Goal: Information Seeking & Learning: Learn about a topic

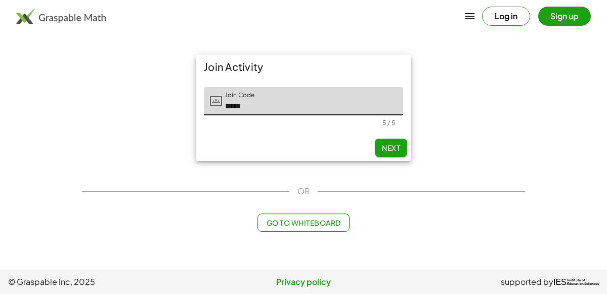
click at [391, 149] on span "Next" at bounding box center [391, 147] width 18 height 9
type input "*****"
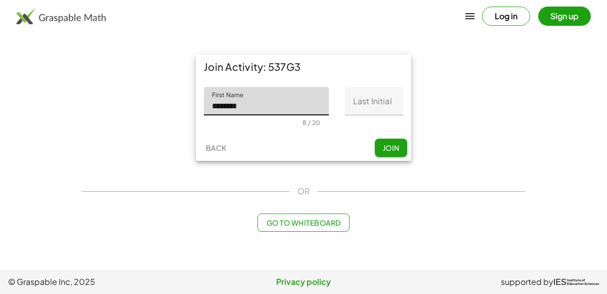
type input "********"
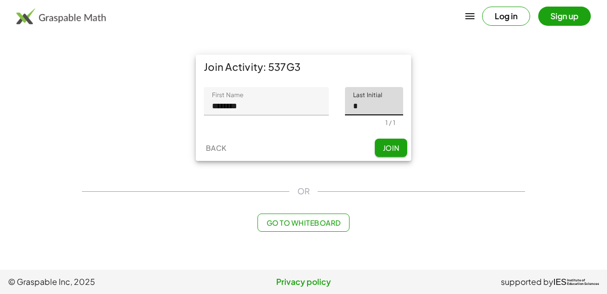
type input "*"
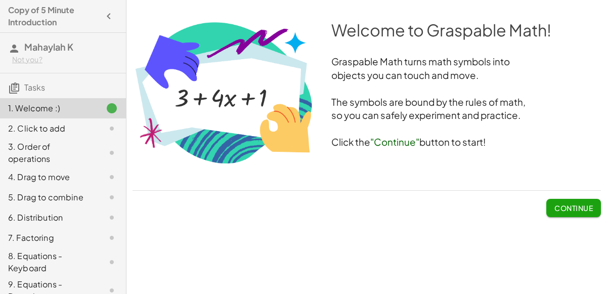
click at [559, 209] on span "Continue" at bounding box center [573, 207] width 38 height 9
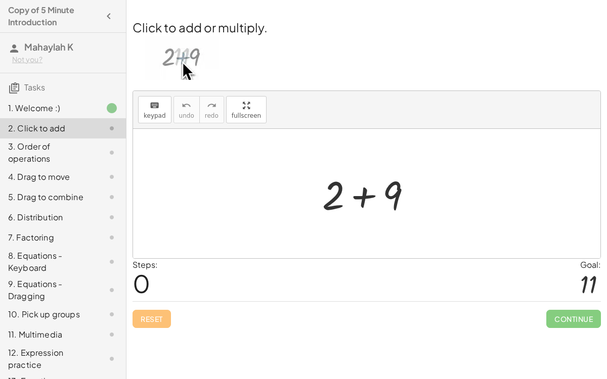
click at [385, 211] on div at bounding box center [371, 194] width 108 height 52
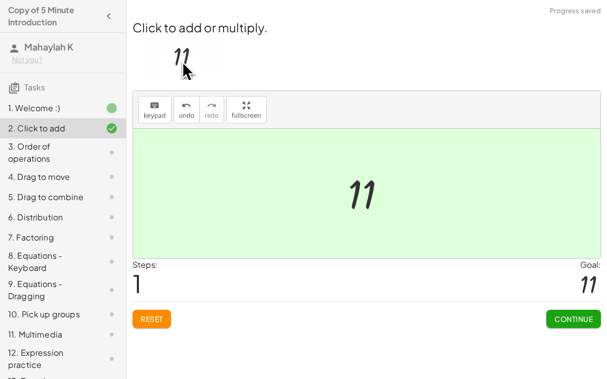
click at [558, 293] on span "Continue" at bounding box center [573, 319] width 38 height 9
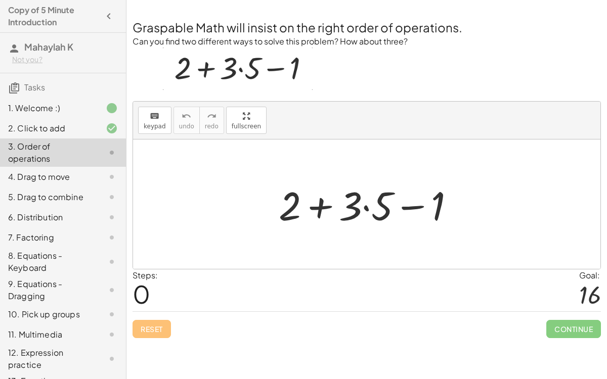
click at [363, 204] on div at bounding box center [371, 205] width 194 height 52
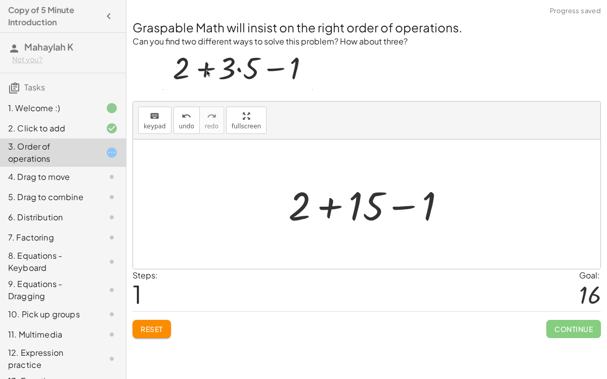
click at [342, 207] on div at bounding box center [370, 205] width 175 height 52
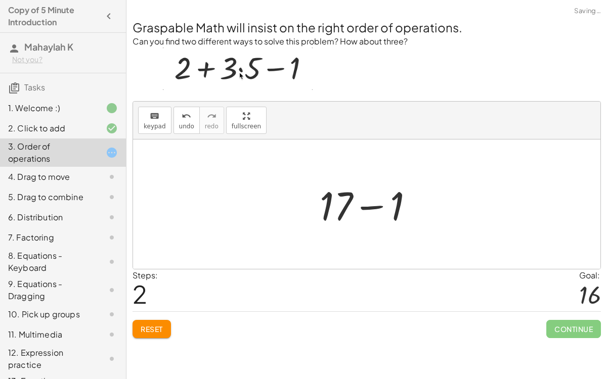
click at [366, 206] on div at bounding box center [371, 205] width 112 height 52
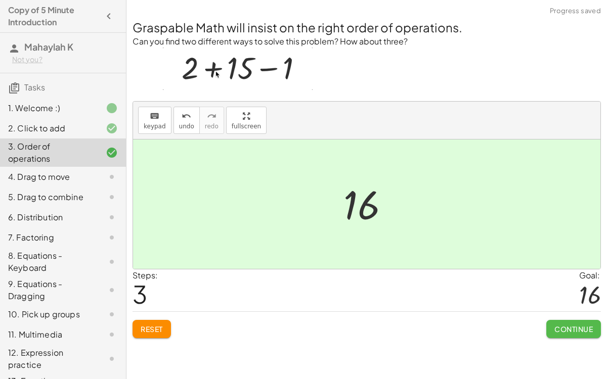
click at [571, 293] on span "Continue" at bounding box center [573, 329] width 38 height 9
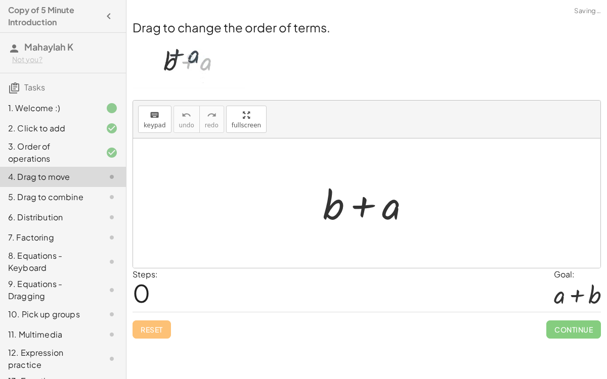
click at [307, 293] on div "Reset Continue" at bounding box center [367, 325] width 468 height 27
click at [354, 206] on div at bounding box center [371, 204] width 106 height 52
click at [389, 205] on div at bounding box center [371, 204] width 106 height 52
click at [342, 205] on div at bounding box center [371, 204] width 106 height 52
drag, startPoint x: 340, startPoint y: 203, endPoint x: 398, endPoint y: 206, distance: 58.2
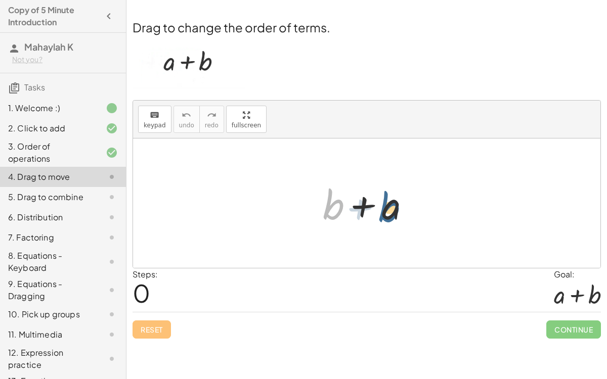
click at [398, 206] on div at bounding box center [371, 204] width 106 height 52
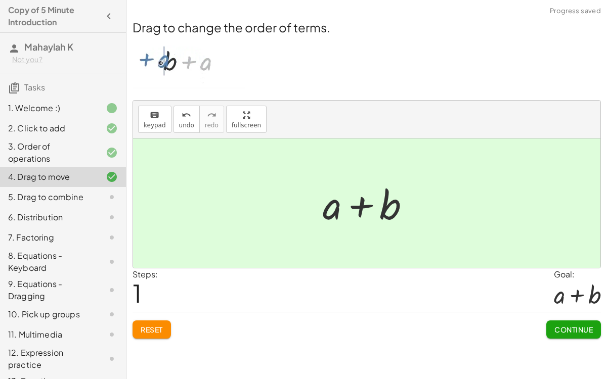
click at [577, 293] on span "Continue" at bounding box center [573, 329] width 38 height 9
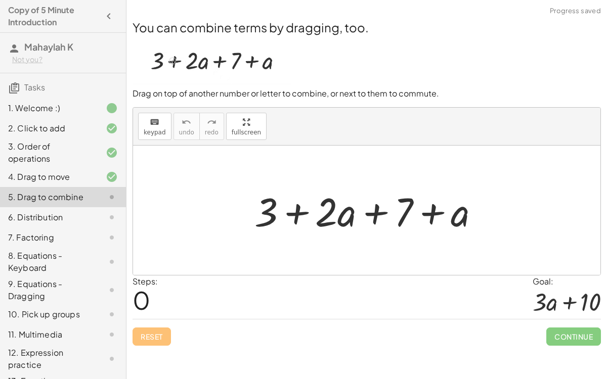
click at [299, 205] on div at bounding box center [370, 211] width 243 height 52
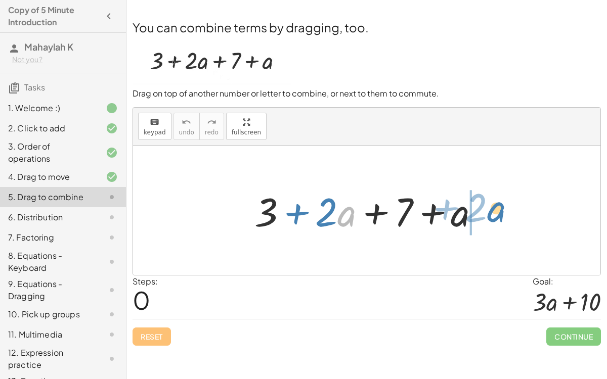
drag, startPoint x: 345, startPoint y: 215, endPoint x: 491, endPoint y: 215, distance: 145.7
click at [491, 215] on div at bounding box center [370, 211] width 243 height 52
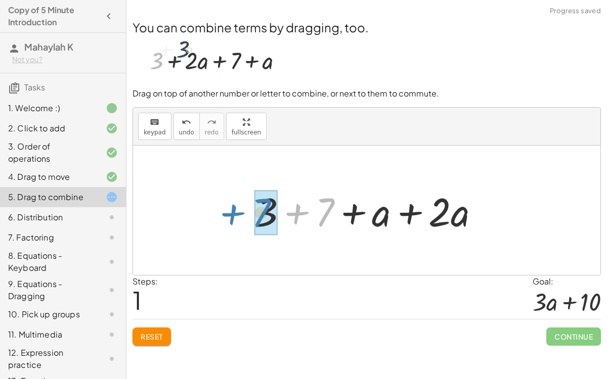
drag, startPoint x: 327, startPoint y: 209, endPoint x: 263, endPoint y: 210, distance: 63.7
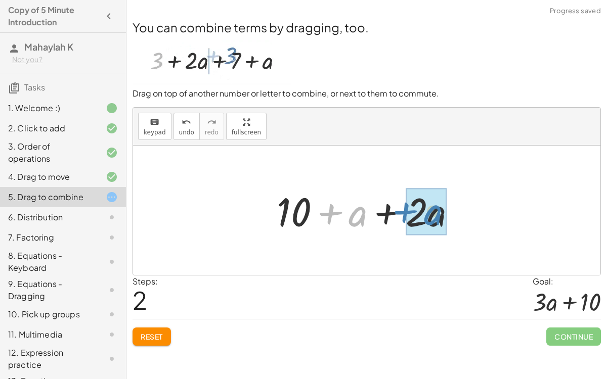
drag, startPoint x: 353, startPoint y: 217, endPoint x: 429, endPoint y: 218, distance: 76.4
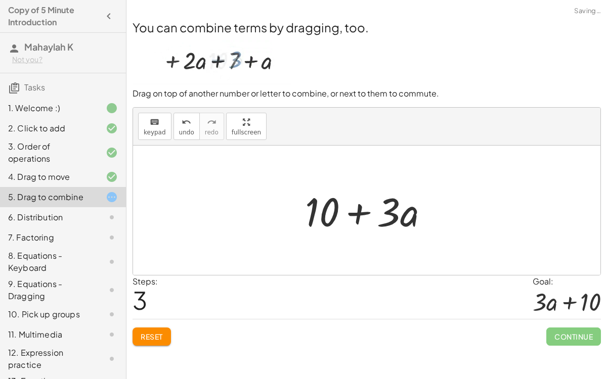
click at [354, 218] on div at bounding box center [371, 211] width 142 height 52
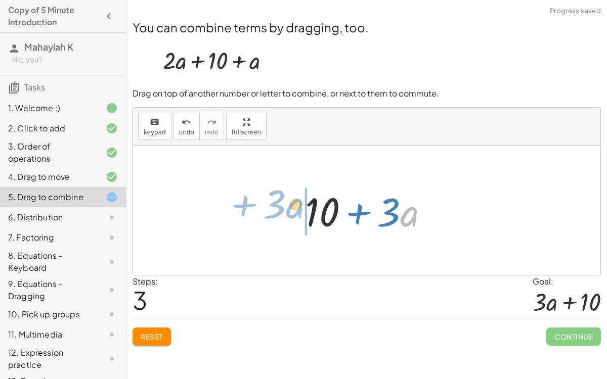
drag, startPoint x: 400, startPoint y: 207, endPoint x: 287, endPoint y: 199, distance: 113.5
click at [287, 199] on div "+ 3 + · 2 · a + 7 + a + 3 + 7 + a + · 2 · a + 10 + a + · 2 · a · a + · 3 + · + …" at bounding box center [366, 210] width 467 height 129
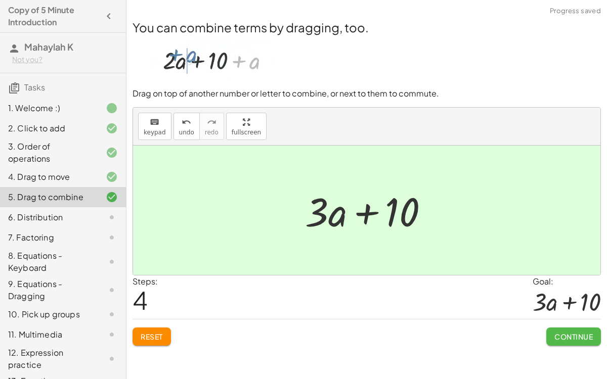
click at [557, 293] on span "Continue" at bounding box center [573, 336] width 38 height 9
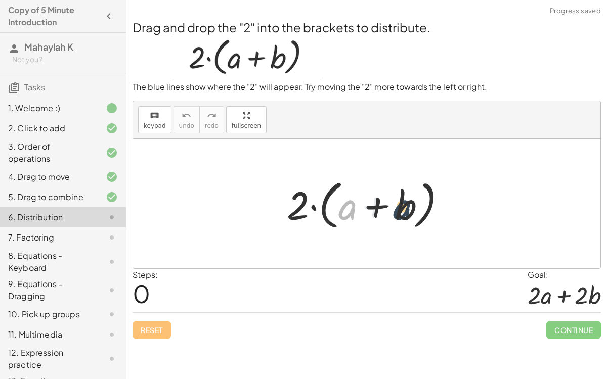
drag, startPoint x: 348, startPoint y: 207, endPoint x: 403, endPoint y: 207, distance: 55.1
click at [403, 207] on div at bounding box center [371, 204] width 178 height 58
click at [368, 208] on div at bounding box center [371, 204] width 178 height 58
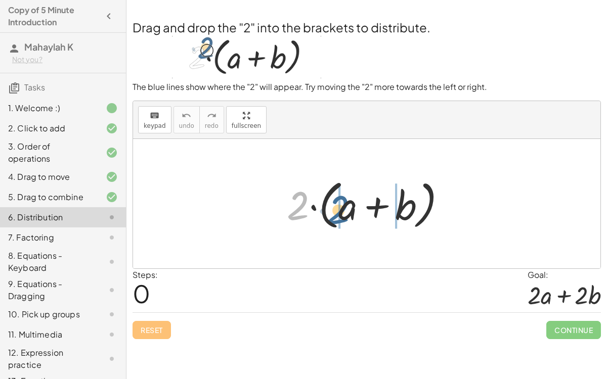
drag, startPoint x: 299, startPoint y: 203, endPoint x: 346, endPoint y: 207, distance: 47.2
click at [346, 207] on div at bounding box center [371, 204] width 178 height 58
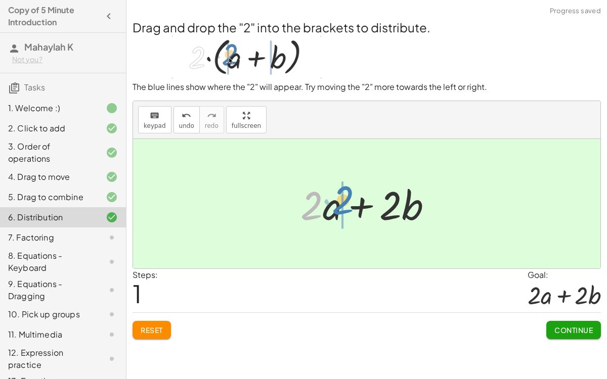
drag, startPoint x: 305, startPoint y: 201, endPoint x: 331, endPoint y: 195, distance: 27.0
click at [331, 195] on div at bounding box center [370, 204] width 150 height 52
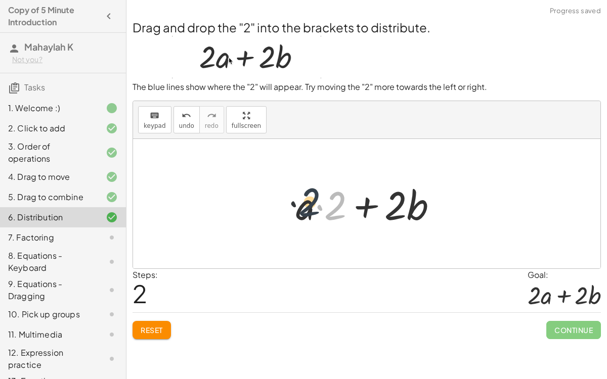
drag, startPoint x: 331, startPoint y: 195, endPoint x: 303, endPoint y: 193, distance: 28.4
click at [303, 193] on div at bounding box center [371, 204] width 160 height 52
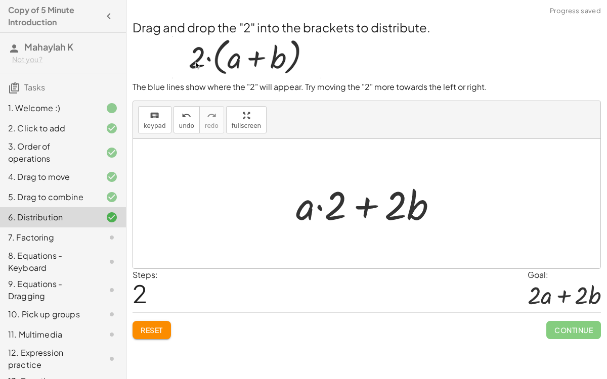
click at [316, 201] on div at bounding box center [371, 204] width 160 height 52
drag, startPoint x: 337, startPoint y: 208, endPoint x: 306, endPoint y: 207, distance: 30.4
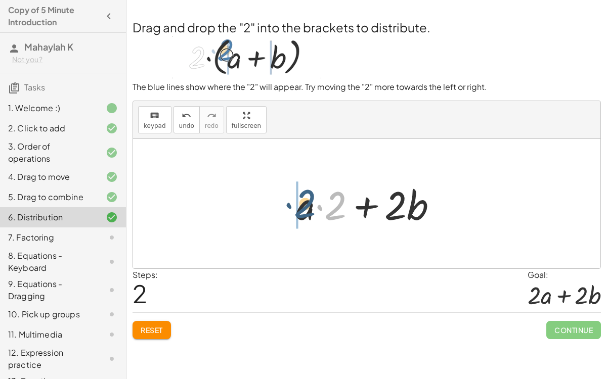
click at [306, 207] on div at bounding box center [371, 204] width 160 height 52
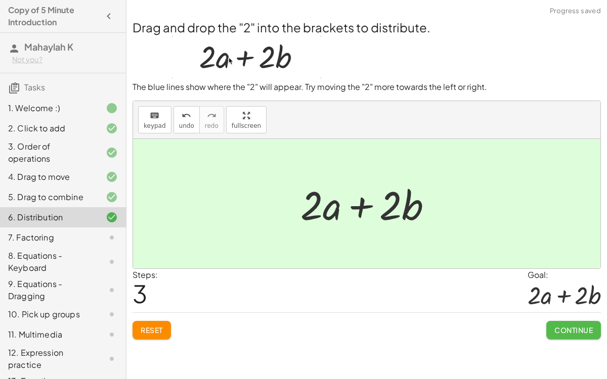
click at [585, 293] on span "Continue" at bounding box center [573, 330] width 38 height 9
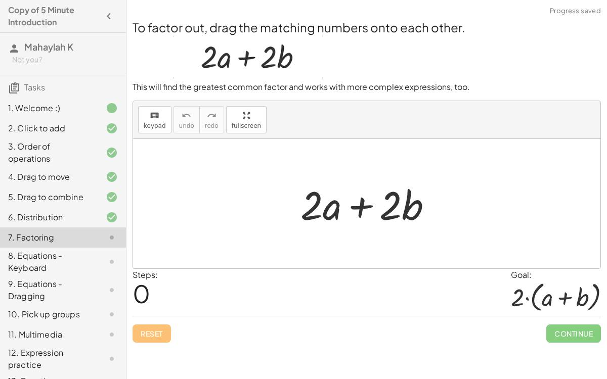
click at [392, 293] on div "Reset Continue" at bounding box center [367, 329] width 468 height 27
drag, startPoint x: 394, startPoint y: 207, endPoint x: 314, endPoint y: 208, distance: 80.4
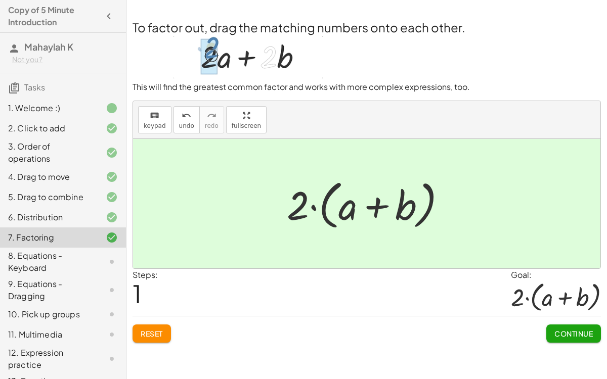
click at [585, 293] on button "Continue" at bounding box center [573, 334] width 55 height 18
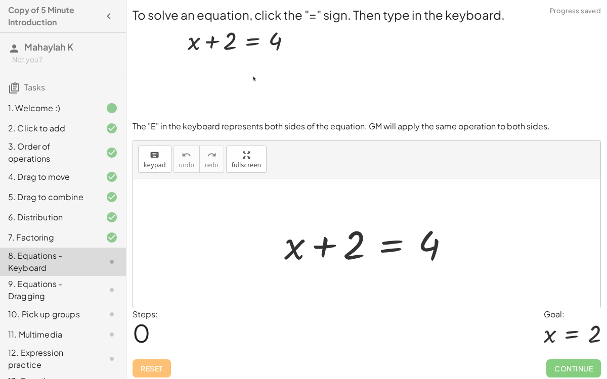
click at [389, 240] on div at bounding box center [371, 243] width 184 height 52
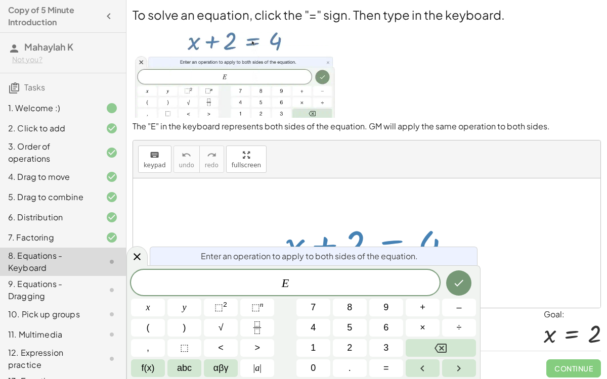
scroll to position [3, 0]
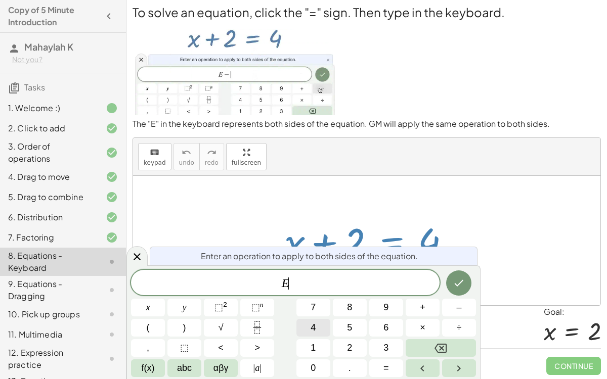
click at [321, 293] on button "4" at bounding box center [313, 328] width 34 height 18
click at [435, 293] on icon "Backspace" at bounding box center [440, 348] width 12 height 12
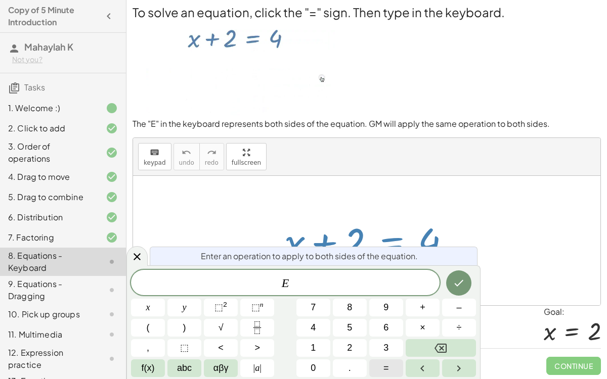
click at [391, 293] on button "=" at bounding box center [386, 369] width 34 height 18
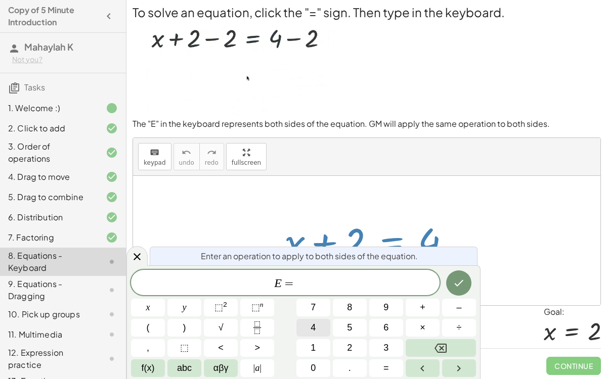
click at [313, 293] on span "4" at bounding box center [313, 328] width 5 height 14
click at [457, 285] on icon "Done" at bounding box center [459, 283] width 12 height 12
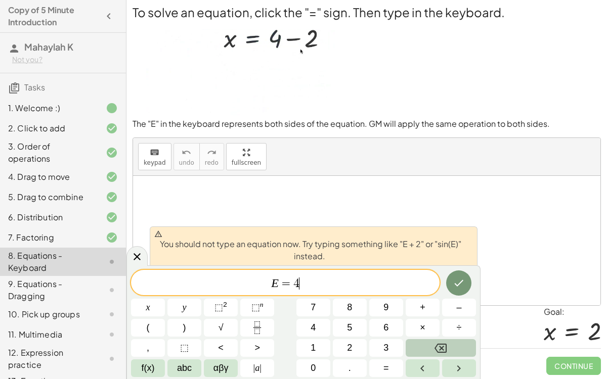
click at [434, 293] on button "Backspace" at bounding box center [441, 348] width 70 height 18
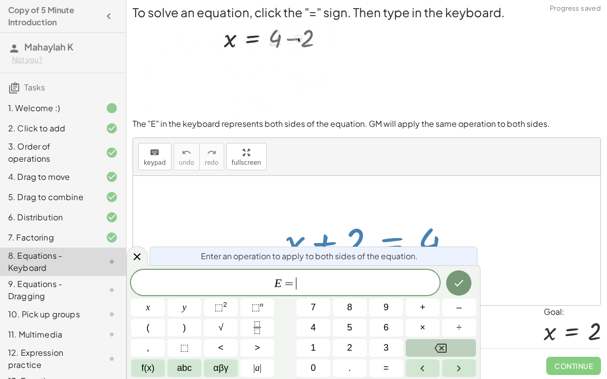
click at [434, 293] on button "Backspace" at bounding box center [441, 348] width 70 height 18
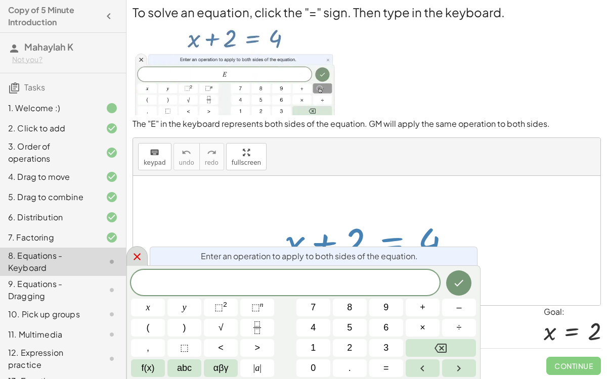
click at [137, 251] on icon at bounding box center [137, 257] width 12 height 12
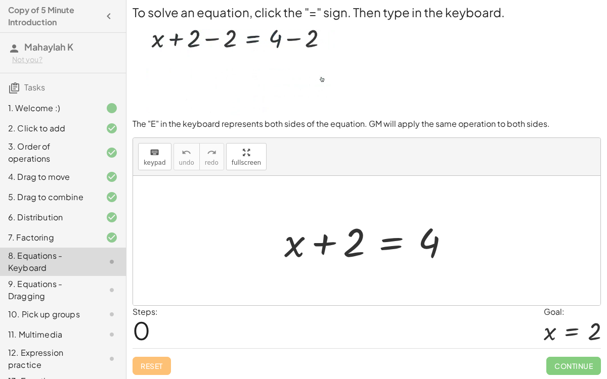
click at [393, 235] on div at bounding box center [371, 241] width 184 height 52
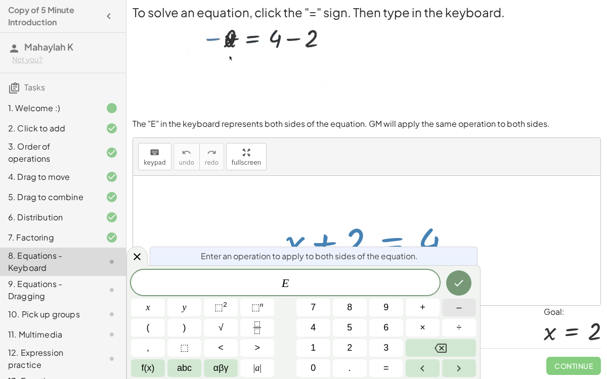
click at [453, 293] on button "–" at bounding box center [459, 308] width 34 height 18
click at [355, 293] on button "2" at bounding box center [350, 348] width 34 height 18
click at [465, 281] on icon "Done" at bounding box center [459, 283] width 12 height 12
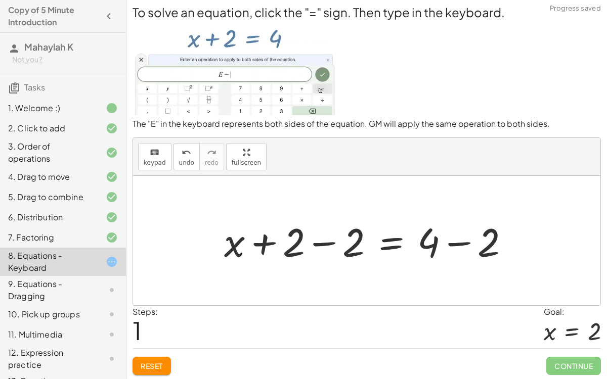
click at [324, 234] on div at bounding box center [370, 241] width 303 height 52
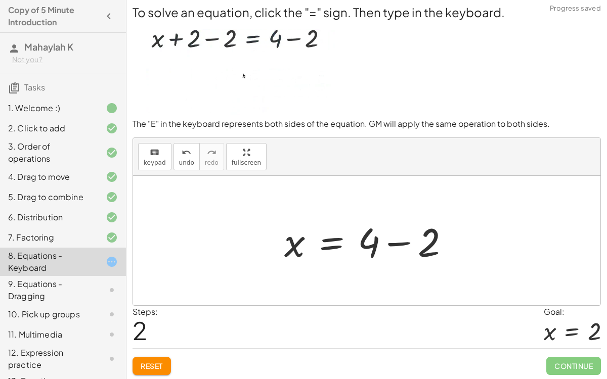
click at [404, 242] on div at bounding box center [371, 241] width 184 height 52
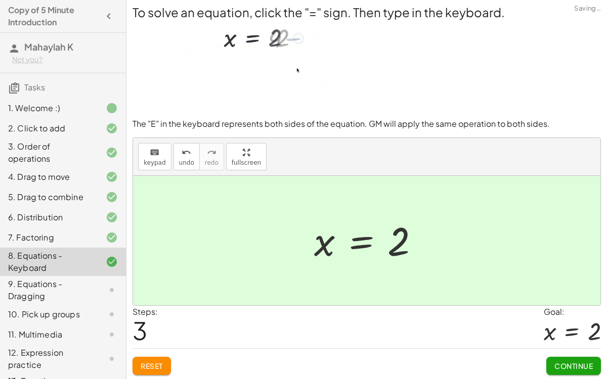
click at [0, 0] on div "To solve an equation, click the "=" sign. Then type in the keyboard. The "E" in…" at bounding box center [0, 0] width 0 height 0
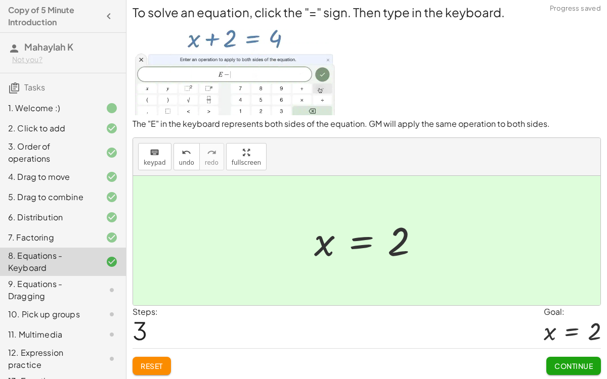
click at [594, 293] on button "Continue" at bounding box center [573, 366] width 55 height 18
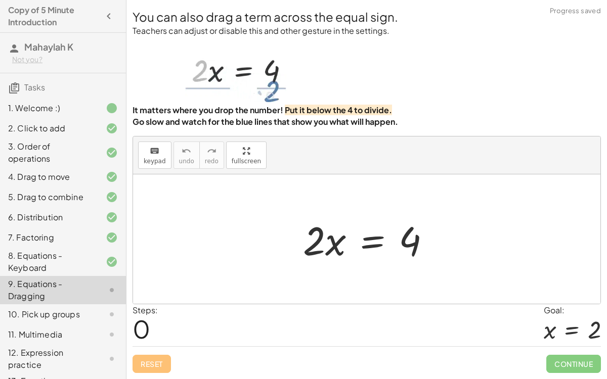
click at [367, 293] on div "Reset Continue" at bounding box center [367, 359] width 468 height 27
click at [370, 247] on div at bounding box center [371, 239] width 146 height 52
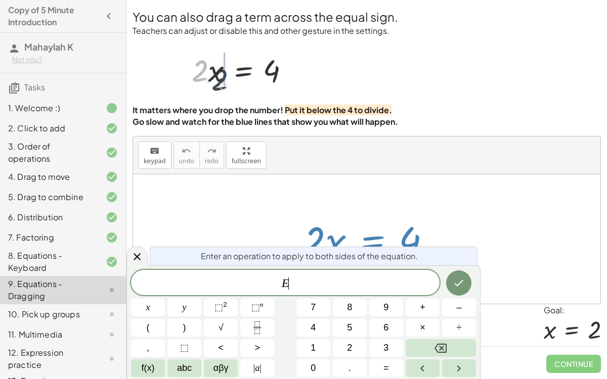
click at [125, 293] on div "8. Equations - Keyboard" at bounding box center [63, 314] width 126 height 20
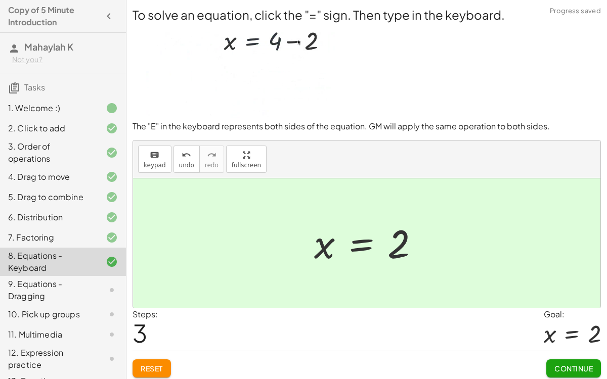
click at [113, 235] on icon at bounding box center [112, 238] width 12 height 12
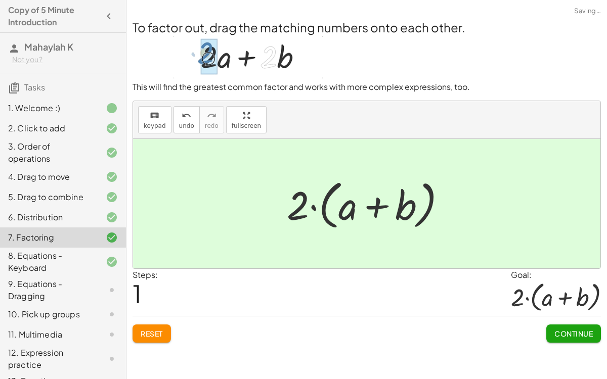
click at [103, 260] on div at bounding box center [104, 262] width 28 height 12
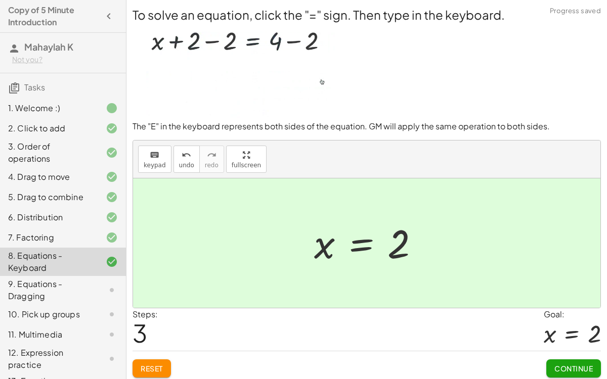
click at [363, 246] on div at bounding box center [370, 243] width 123 height 50
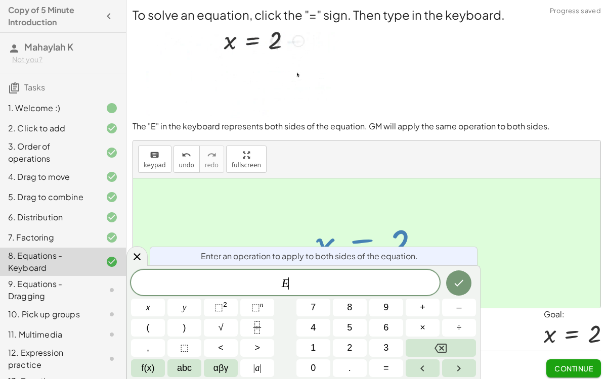
click at [349, 177] on div "keyboard keypad undo [PERSON_NAME] redo fullscreen" at bounding box center [366, 160] width 467 height 38
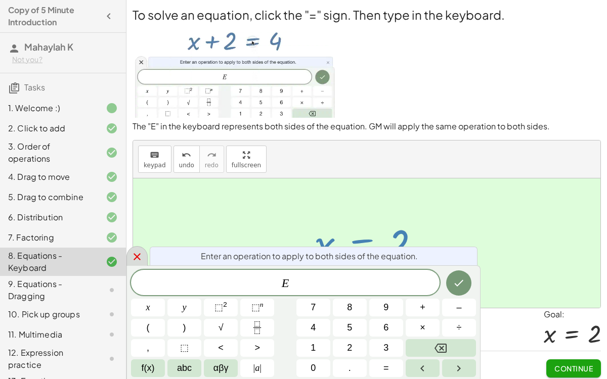
click at [137, 247] on div at bounding box center [136, 256] width 21 height 20
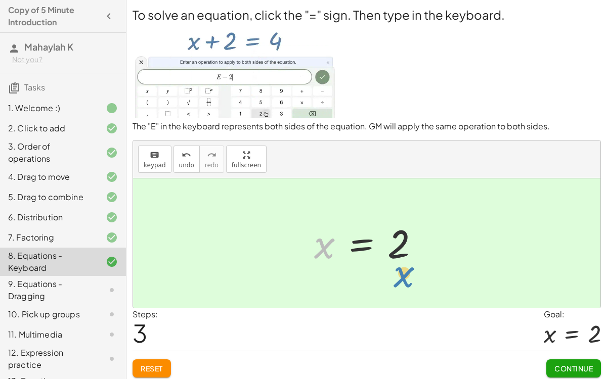
drag, startPoint x: 325, startPoint y: 248, endPoint x: 405, endPoint y: 277, distance: 85.6
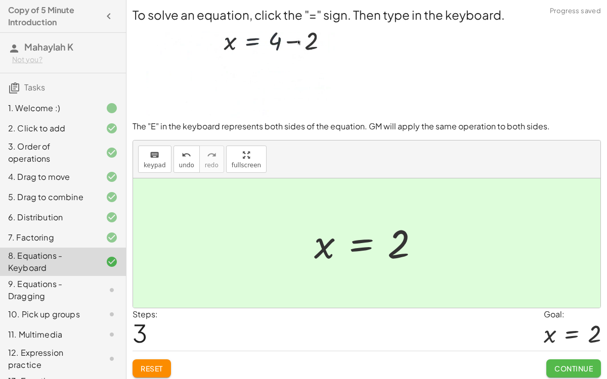
click at [592, 293] on span "Continue" at bounding box center [573, 368] width 38 height 9
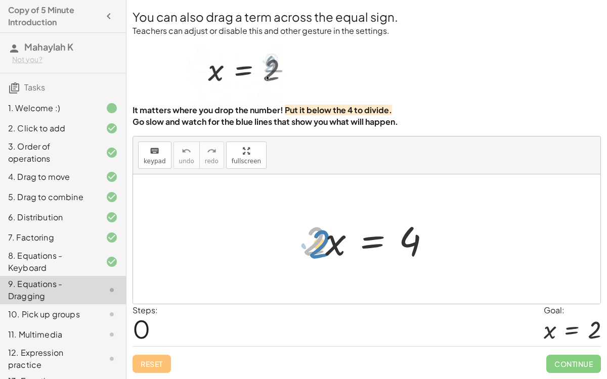
drag, startPoint x: 317, startPoint y: 250, endPoint x: 322, endPoint y: 251, distance: 5.3
click at [322, 251] on div at bounding box center [371, 239] width 146 height 52
drag, startPoint x: 321, startPoint y: 245, endPoint x: 426, endPoint y: 280, distance: 110.7
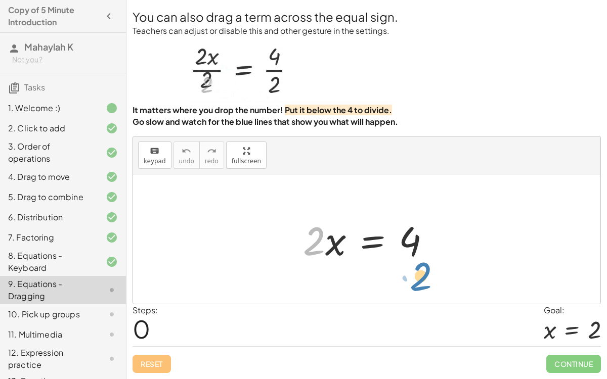
click at [426, 280] on div "· 2 · 2 · x = 4" at bounding box center [366, 238] width 467 height 129
drag, startPoint x: 317, startPoint y: 238, endPoint x: 417, endPoint y: 243, distance: 100.3
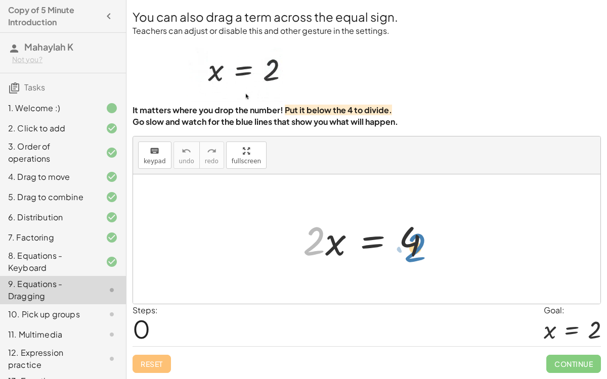
click at [417, 243] on div at bounding box center [371, 239] width 146 height 52
drag, startPoint x: 417, startPoint y: 243, endPoint x: 421, endPoint y: 250, distance: 8.2
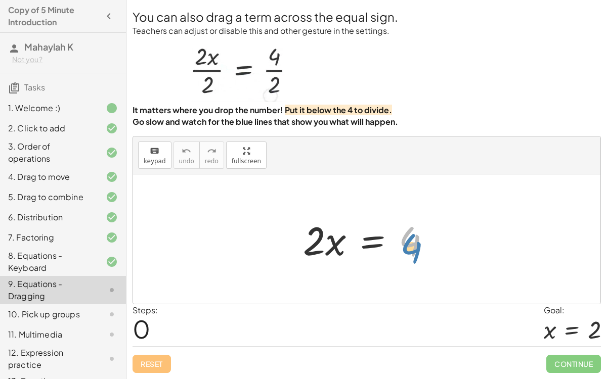
click at [421, 250] on div at bounding box center [371, 239] width 146 height 52
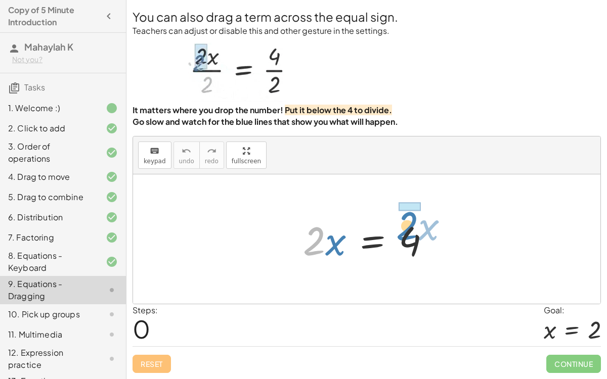
drag, startPoint x: 312, startPoint y: 254, endPoint x: 404, endPoint y: 239, distance: 92.8
click at [404, 239] on div at bounding box center [371, 239] width 146 height 52
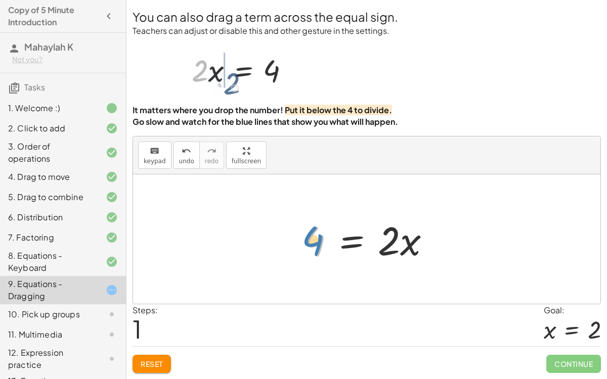
click at [309, 240] on div at bounding box center [371, 239] width 146 height 52
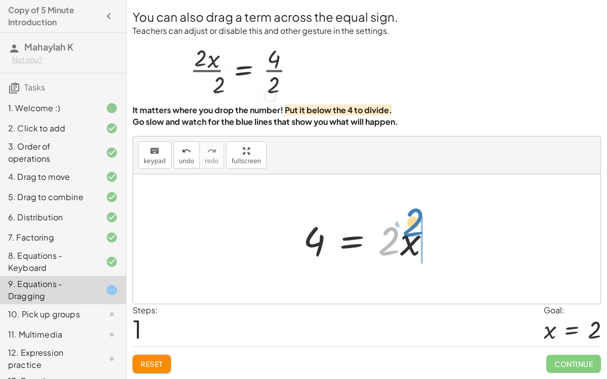
drag, startPoint x: 391, startPoint y: 242, endPoint x: 416, endPoint y: 216, distance: 35.4
click at [416, 216] on div at bounding box center [371, 239] width 146 height 52
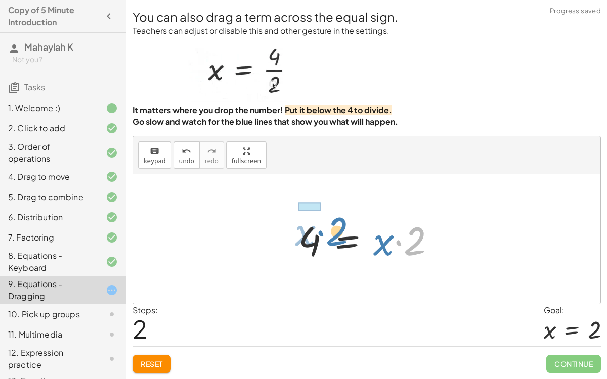
drag, startPoint x: 411, startPoint y: 236, endPoint x: 329, endPoint y: 226, distance: 82.5
click at [329, 226] on div at bounding box center [370, 239] width 155 height 52
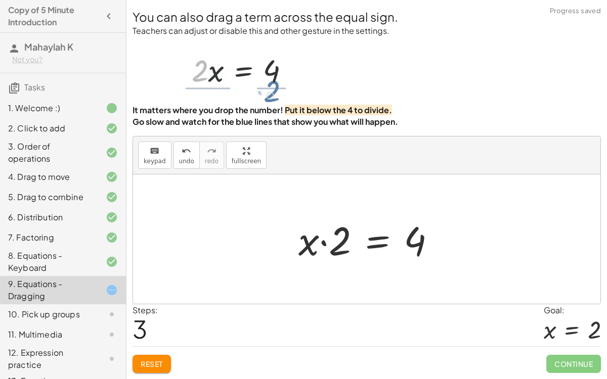
click at [326, 242] on div at bounding box center [370, 239] width 155 height 52
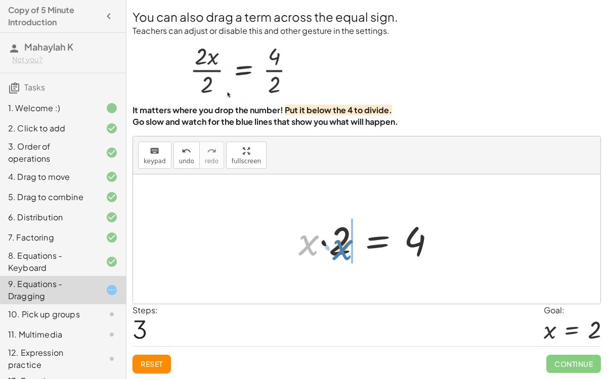
drag, startPoint x: 318, startPoint y: 242, endPoint x: 352, endPoint y: 245, distance: 34.0
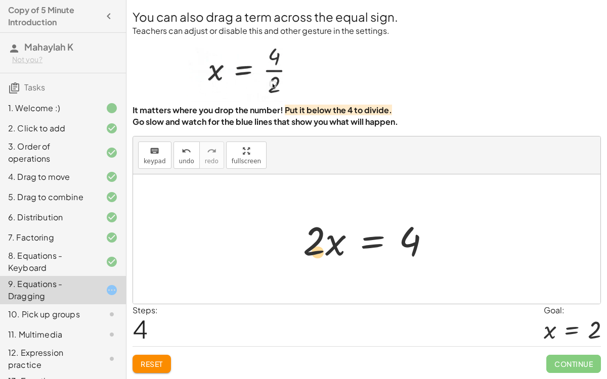
drag, startPoint x: 315, startPoint y: 238, endPoint x: 319, endPoint y: 249, distance: 12.3
click at [319, 249] on div at bounding box center [371, 239] width 146 height 52
drag, startPoint x: 319, startPoint y: 249, endPoint x: 326, endPoint y: 247, distance: 7.9
click at [326, 247] on div at bounding box center [371, 239] width 146 height 52
drag, startPoint x: 409, startPoint y: 244, endPoint x: 327, endPoint y: 213, distance: 87.7
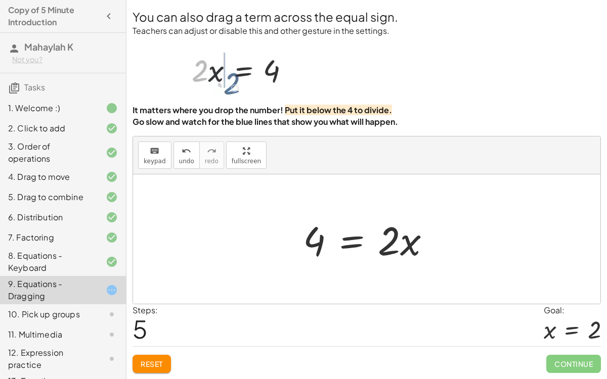
click at [114, 293] on div "10. Pick up groups" at bounding box center [63, 359] width 126 height 28
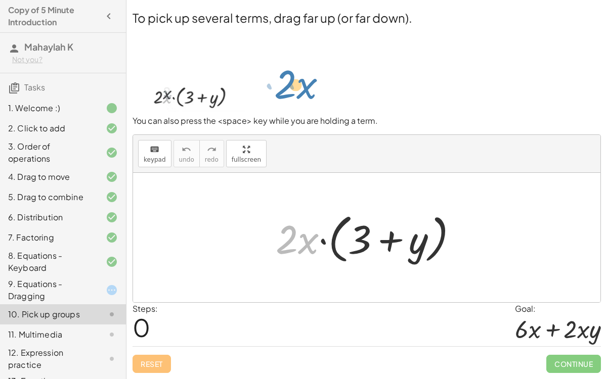
drag, startPoint x: 305, startPoint y: 237, endPoint x: 303, endPoint y: 83, distance: 153.8
click at [0, 0] on div "To pick up several terms, drag far up (or far down). You can also press the <sp…" at bounding box center [0, 0] width 0 height 0
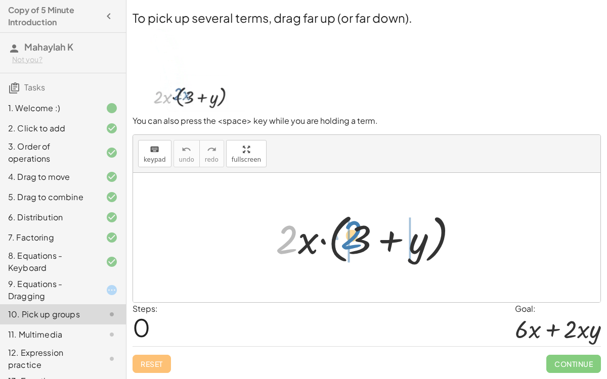
drag, startPoint x: 293, startPoint y: 238, endPoint x: 356, endPoint y: 233, distance: 63.4
click at [356, 233] on div at bounding box center [371, 238] width 200 height 58
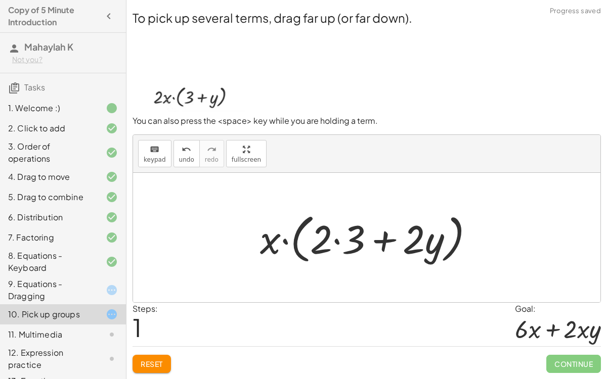
click at [339, 239] on div at bounding box center [371, 238] width 232 height 58
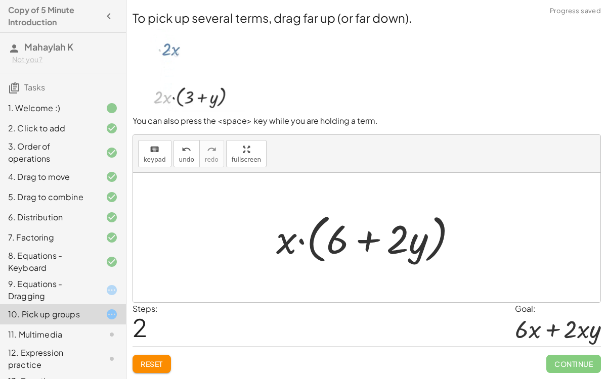
click at [367, 239] on div at bounding box center [371, 238] width 200 height 58
drag, startPoint x: 398, startPoint y: 246, endPoint x: 281, endPoint y: 241, distance: 116.9
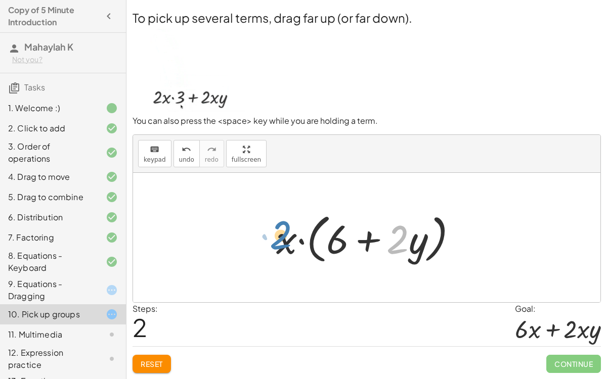
click at [281, 241] on div at bounding box center [371, 238] width 200 height 58
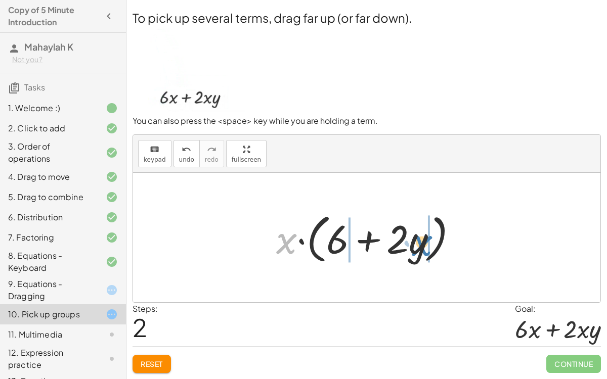
drag, startPoint x: 286, startPoint y: 240, endPoint x: 421, endPoint y: 241, distance: 134.5
click at [421, 241] on div at bounding box center [371, 238] width 200 height 58
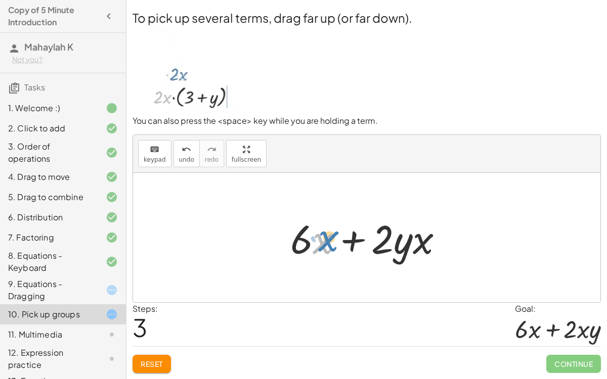
drag, startPoint x: 317, startPoint y: 239, endPoint x: 321, endPoint y: 236, distance: 5.5
click at [321, 236] on div at bounding box center [370, 238] width 171 height 52
click at [355, 240] on div at bounding box center [370, 238] width 171 height 52
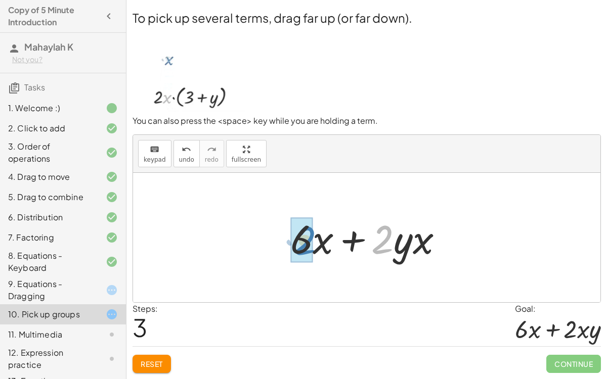
drag, startPoint x: 390, startPoint y: 248, endPoint x: 312, endPoint y: 248, distance: 78.4
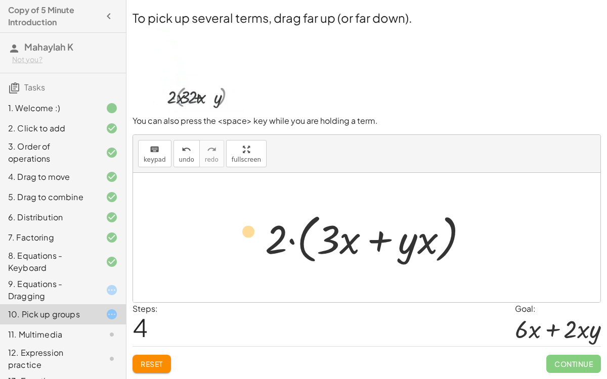
drag, startPoint x: 345, startPoint y: 246, endPoint x: 242, endPoint y: 237, distance: 104.1
drag, startPoint x: 354, startPoint y: 253, endPoint x: 286, endPoint y: 254, distance: 67.8
click at [286, 254] on div at bounding box center [370, 238] width 221 height 58
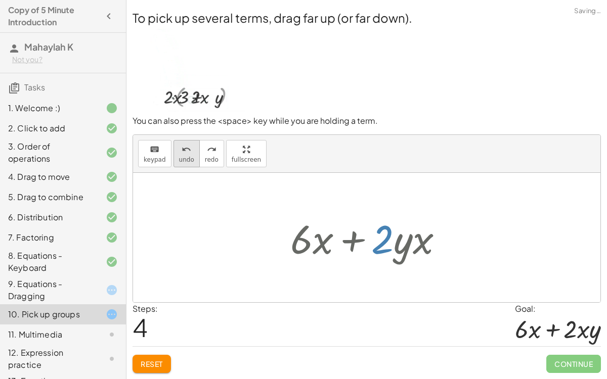
click at [187, 159] on span "undo" at bounding box center [186, 159] width 15 height 7
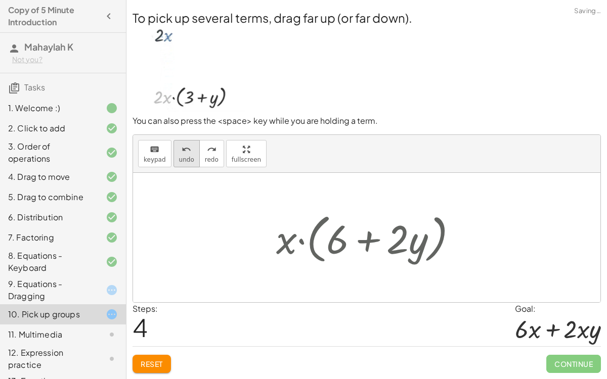
click at [187, 159] on span "undo" at bounding box center [186, 159] width 15 height 7
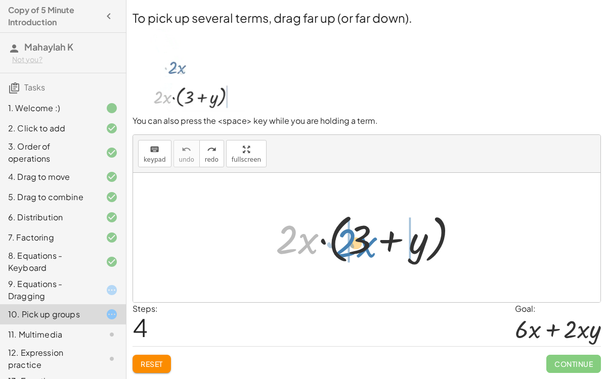
drag, startPoint x: 309, startPoint y: 250, endPoint x: 368, endPoint y: 254, distance: 58.8
click at [368, 254] on div at bounding box center [371, 238] width 200 height 58
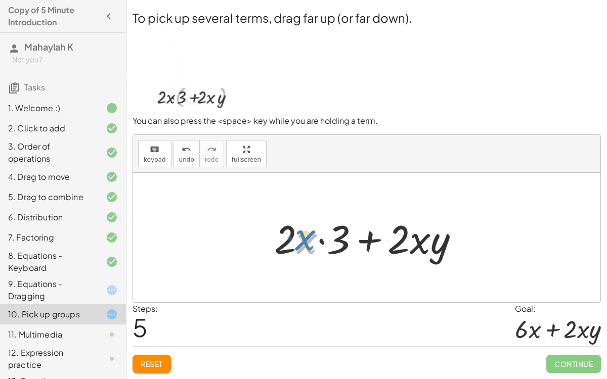
click at [297, 241] on div at bounding box center [370, 238] width 203 height 52
click at [288, 233] on div at bounding box center [370, 238] width 203 height 52
drag, startPoint x: 335, startPoint y: 246, endPoint x: 289, endPoint y: 245, distance: 45.5
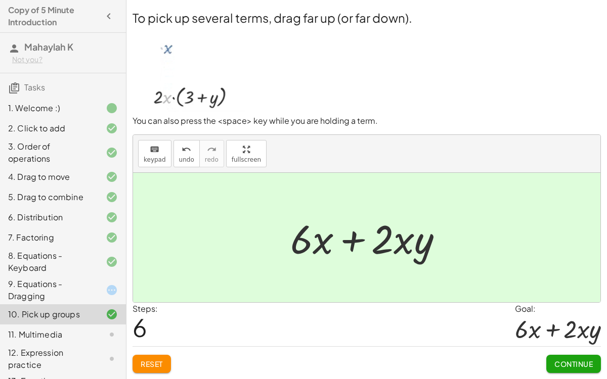
click at [577, 293] on span "Continue" at bounding box center [573, 364] width 38 height 9
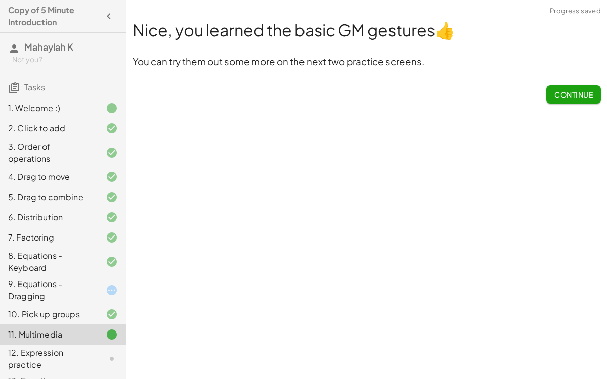
click at [592, 95] on span "Continue" at bounding box center [573, 94] width 38 height 9
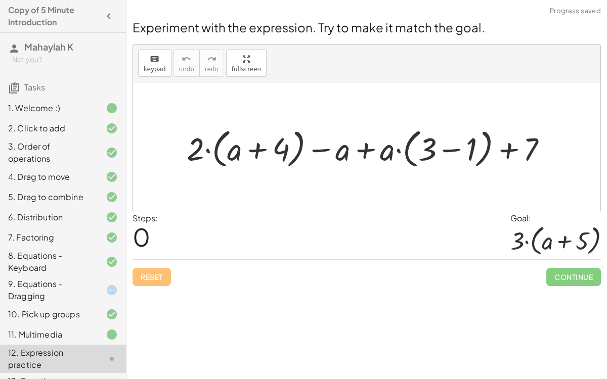
click at [368, 144] on div at bounding box center [371, 147] width 379 height 47
drag, startPoint x: 384, startPoint y: 151, endPoint x: 412, endPoint y: 145, distance: 28.4
click at [412, 145] on div at bounding box center [371, 147] width 379 height 47
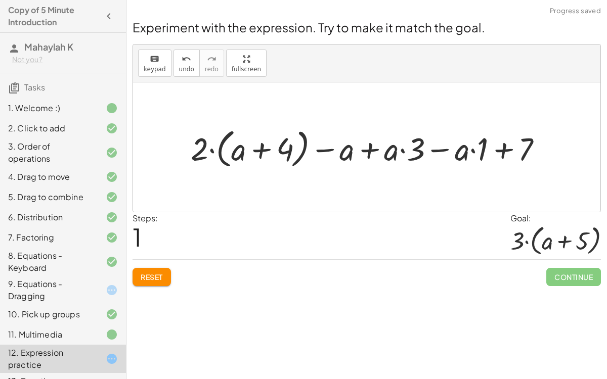
click at [471, 150] on div at bounding box center [371, 147] width 370 height 47
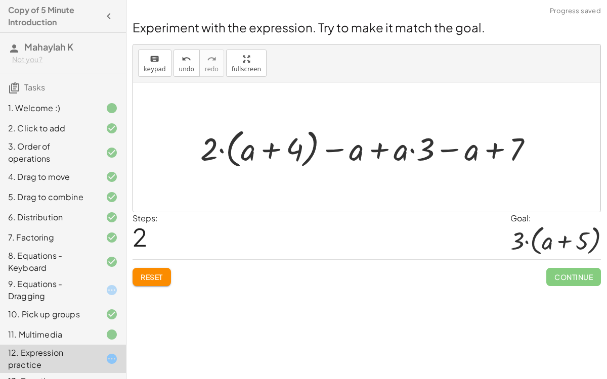
click at [417, 149] on div at bounding box center [370, 147] width 351 height 47
click at [413, 149] on div at bounding box center [370, 147] width 351 height 47
click at [411, 149] on div at bounding box center [370, 147] width 351 height 47
drag, startPoint x: 407, startPoint y: 149, endPoint x: 440, endPoint y: 147, distance: 32.9
click at [440, 147] on div at bounding box center [370, 147] width 351 height 47
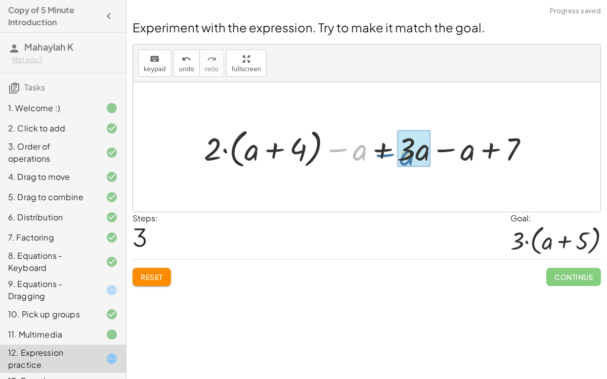
drag, startPoint x: 360, startPoint y: 149, endPoint x: 408, endPoint y: 154, distance: 48.8
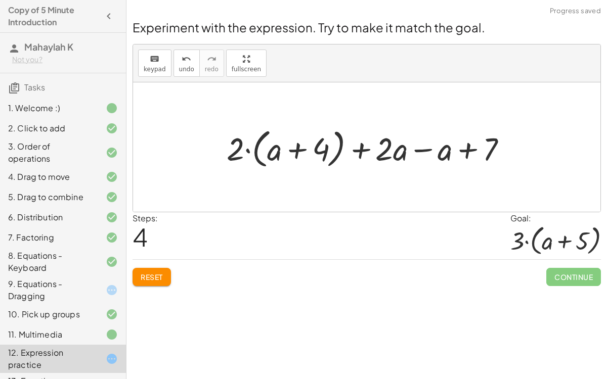
click at [424, 149] on div at bounding box center [371, 147] width 298 height 47
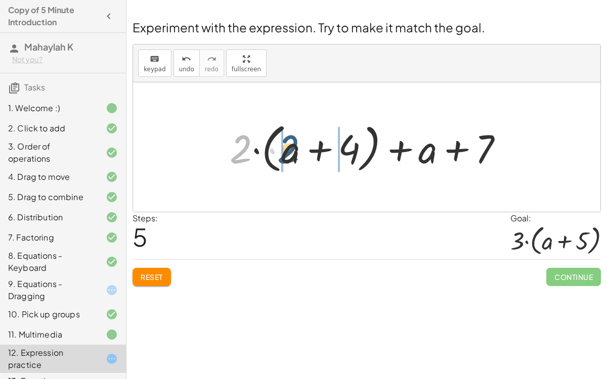
drag, startPoint x: 245, startPoint y: 140, endPoint x: 292, endPoint y: 140, distance: 47.0
click at [292, 140] on div at bounding box center [371, 147] width 292 height 58
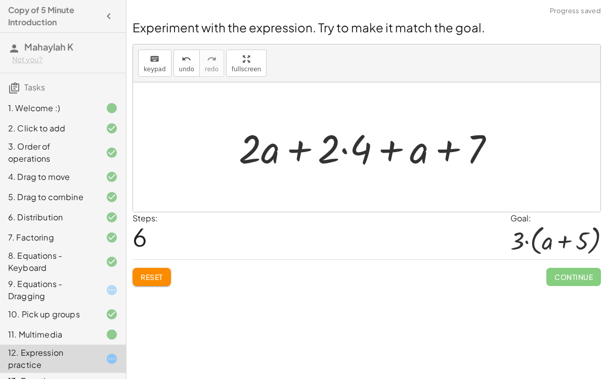
click at [341, 152] on div at bounding box center [371, 147] width 274 height 52
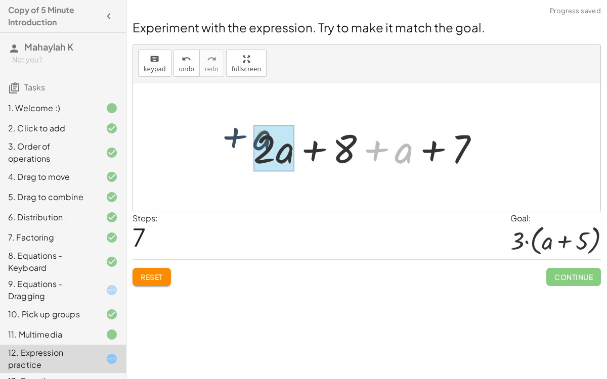
drag, startPoint x: 395, startPoint y: 151, endPoint x: 260, endPoint y: 147, distance: 135.1
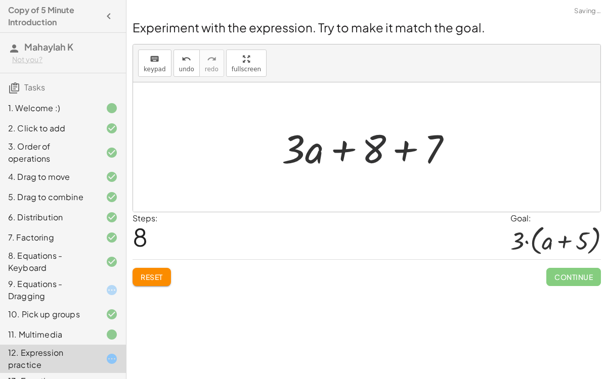
click at [366, 148] on div at bounding box center [371, 147] width 189 height 52
click at [410, 146] on div at bounding box center [371, 147] width 189 height 52
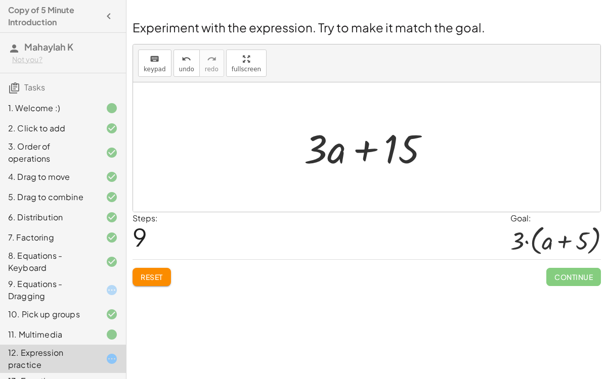
click at [364, 137] on div at bounding box center [371, 147] width 144 height 52
click at [187, 61] on div "undo" at bounding box center [186, 59] width 15 height 12
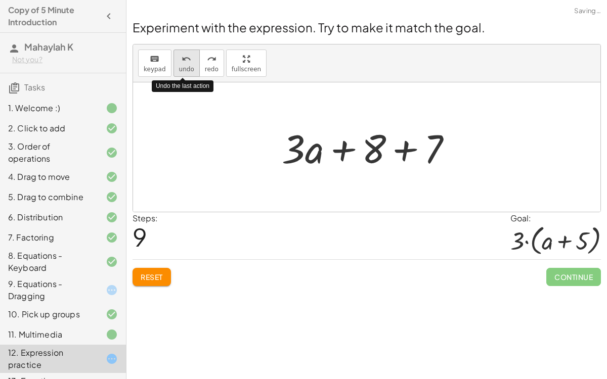
click at [187, 61] on div "undo" at bounding box center [186, 59] width 15 height 12
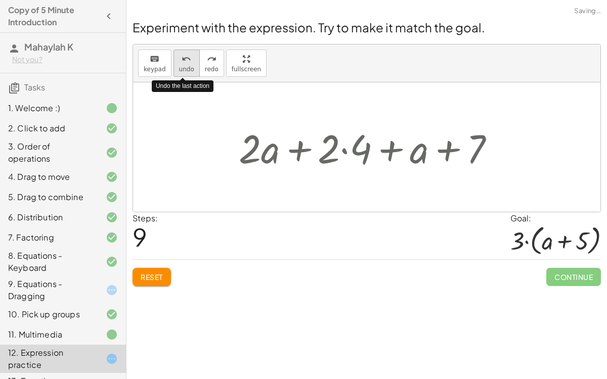
click at [187, 61] on div "undo" at bounding box center [186, 59] width 15 height 12
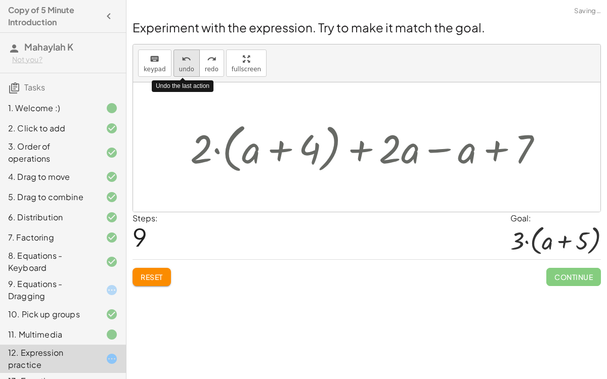
click at [187, 61] on div "undo" at bounding box center [186, 59] width 15 height 12
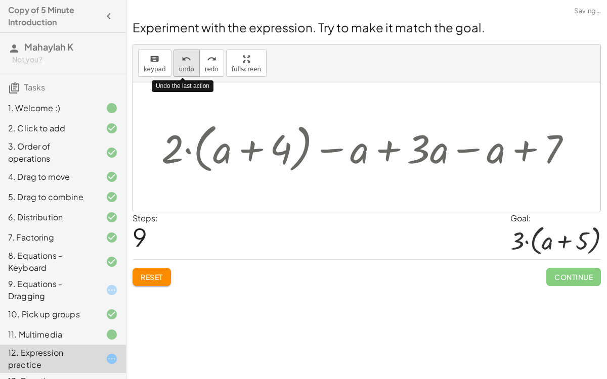
click at [187, 61] on div "undo" at bounding box center [186, 59] width 15 height 12
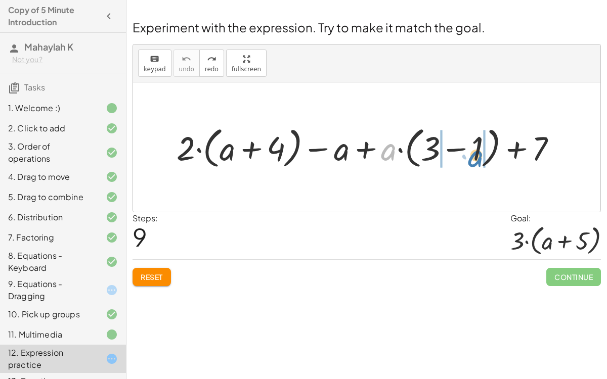
drag, startPoint x: 384, startPoint y: 154, endPoint x: 472, endPoint y: 160, distance: 87.7
click at [472, 160] on div at bounding box center [370, 146] width 399 height 49
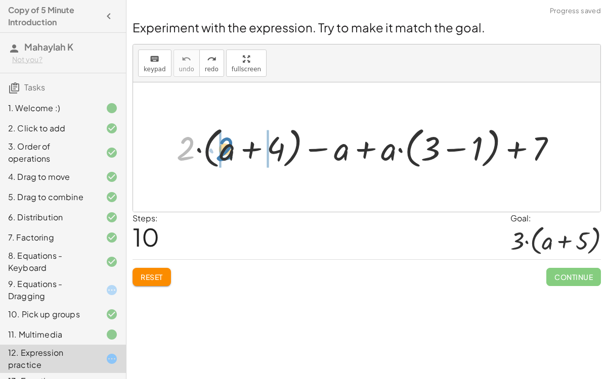
drag, startPoint x: 186, startPoint y: 140, endPoint x: 224, endPoint y: 140, distance: 37.4
click at [224, 140] on div at bounding box center [370, 146] width 399 height 49
click at [224, 140] on div at bounding box center [371, 146] width 384 height 49
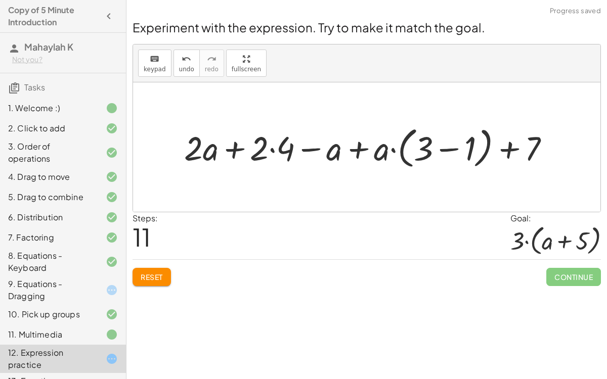
click at [276, 153] on div at bounding box center [371, 146] width 384 height 49
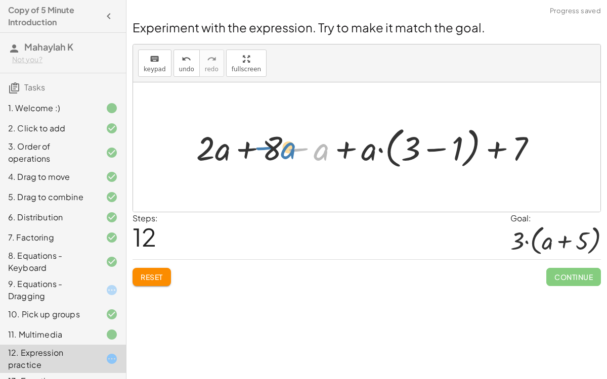
drag, startPoint x: 323, startPoint y: 156, endPoint x: 289, endPoint y: 154, distance: 33.9
click at [289, 154] on div at bounding box center [370, 146] width 359 height 49
drag, startPoint x: 316, startPoint y: 152, endPoint x: 213, endPoint y: 153, distance: 102.7
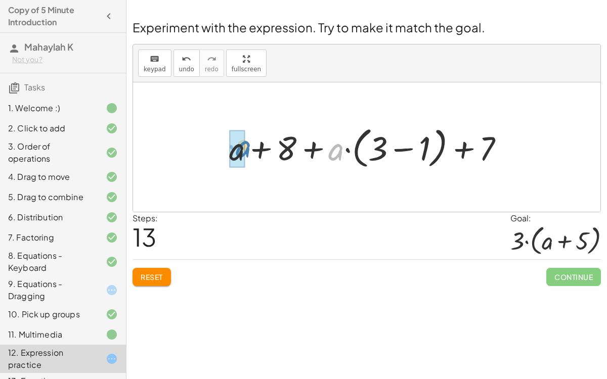
drag, startPoint x: 337, startPoint y: 151, endPoint x: 242, endPoint y: 147, distance: 94.6
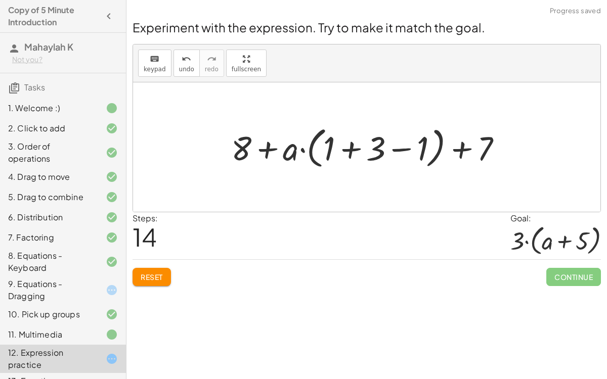
click at [453, 150] on div at bounding box center [370, 146] width 289 height 49
click at [408, 149] on div at bounding box center [370, 146] width 289 height 49
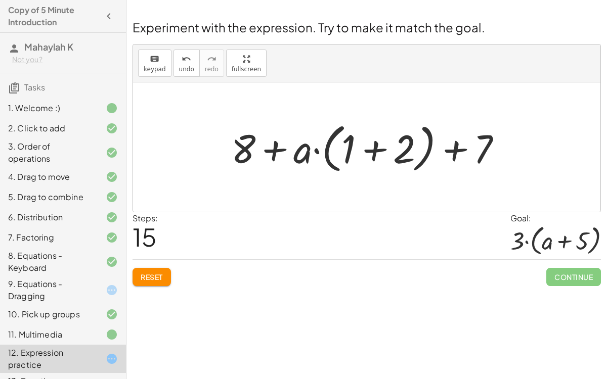
click at [382, 149] on div at bounding box center [370, 147] width 289 height 58
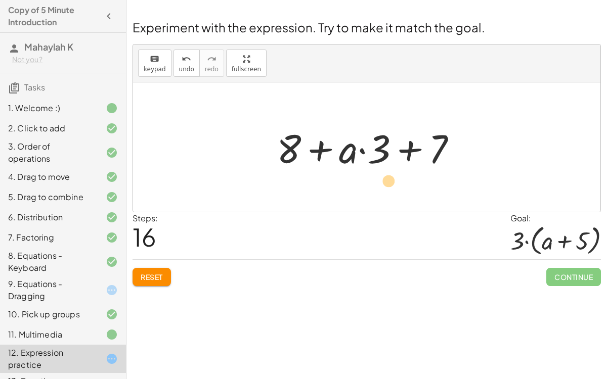
drag, startPoint x: 382, startPoint y: 149, endPoint x: 391, endPoint y: 181, distance: 32.8
drag, startPoint x: 294, startPoint y: 152, endPoint x: 463, endPoint y: 145, distance: 169.1
click at [463, 145] on div at bounding box center [371, 147] width 198 height 52
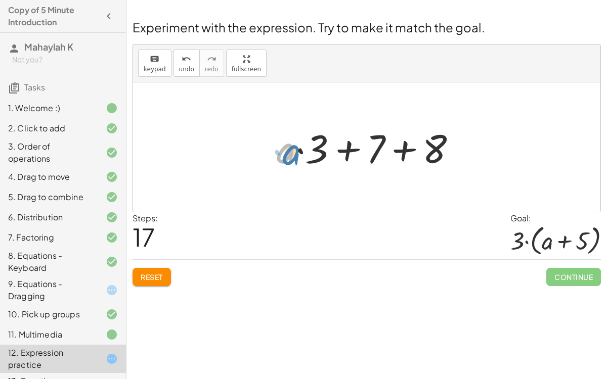
click at [290, 149] on div at bounding box center [371, 147] width 198 height 52
click at [410, 148] on div at bounding box center [371, 147] width 198 height 52
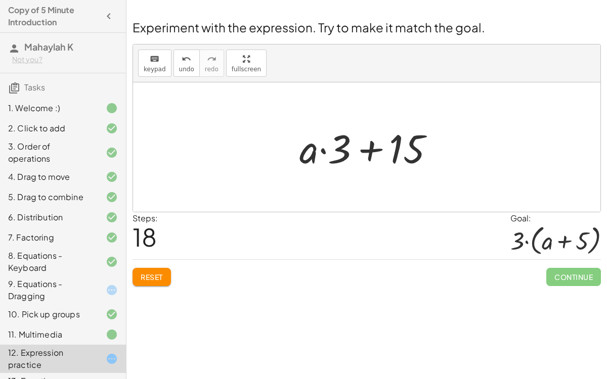
click at [375, 155] on div at bounding box center [370, 147] width 153 height 52
drag, startPoint x: 323, startPoint y: 148, endPoint x: 474, endPoint y: 142, distance: 150.9
click at [474, 142] on div "+ · 2 · ( + a + 4 ) − a + · a · ( + 3 − 1 ) + 7 + · 2 · a + · 2 · 4 − a + · a ·…" at bounding box center [366, 146] width 467 height 129
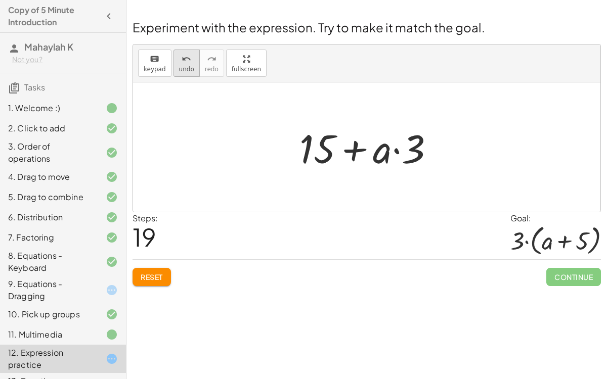
click at [183, 66] on span "undo" at bounding box center [186, 69] width 15 height 7
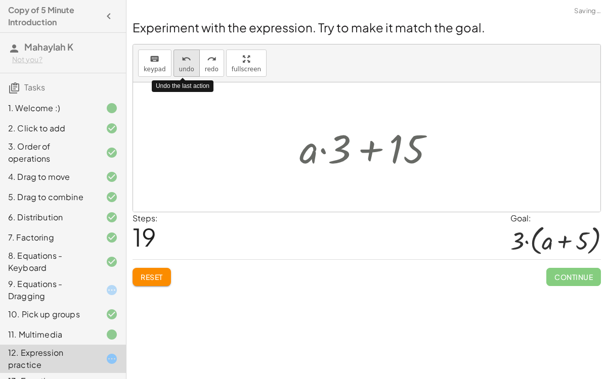
click at [183, 66] on span "undo" at bounding box center [186, 69] width 15 height 7
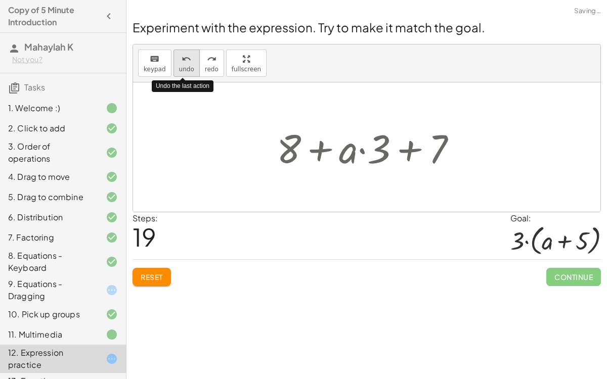
click at [183, 66] on span "undo" at bounding box center [186, 69] width 15 height 7
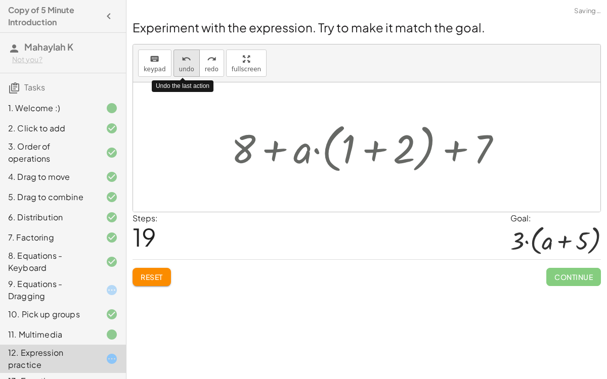
click at [183, 66] on span "undo" at bounding box center [186, 69] width 15 height 7
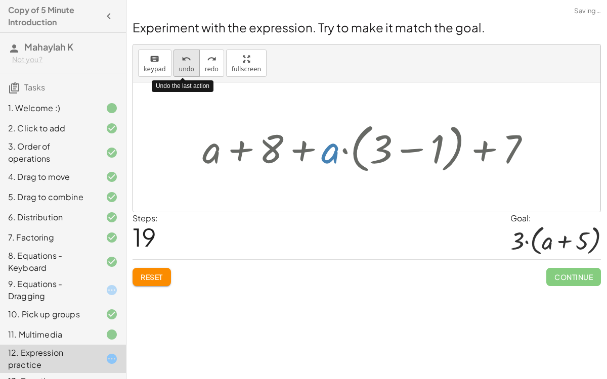
click at [183, 66] on span "undo" at bounding box center [186, 69] width 15 height 7
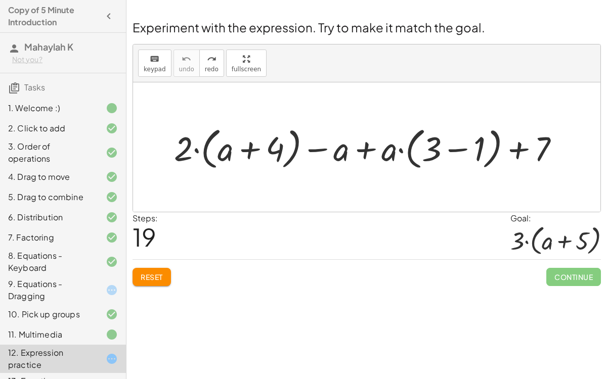
click at [453, 148] on div at bounding box center [371, 147] width 404 height 50
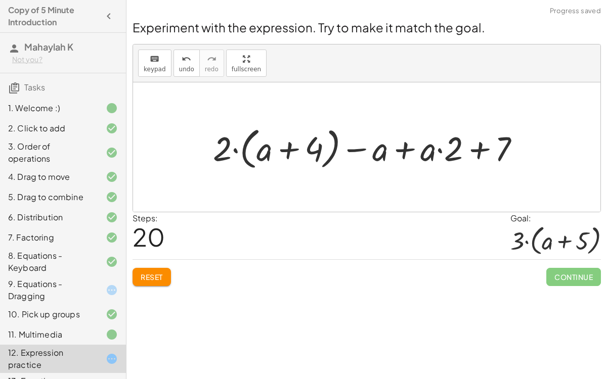
click at [472, 151] on div at bounding box center [371, 147] width 326 height 50
drag, startPoint x: 437, startPoint y: 149, endPoint x: 369, endPoint y: 157, distance: 68.8
click at [369, 157] on div at bounding box center [371, 147] width 326 height 50
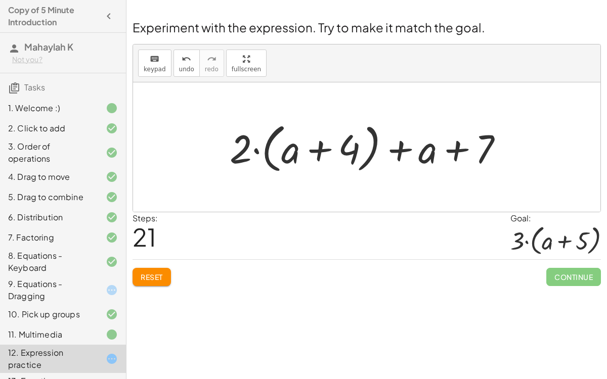
click at [319, 145] on div at bounding box center [371, 147] width 292 height 58
click at [244, 149] on div at bounding box center [371, 147] width 292 height 58
drag, startPoint x: 291, startPoint y: 153, endPoint x: 431, endPoint y: 158, distance: 140.2
click at [431, 158] on div at bounding box center [371, 147] width 292 height 58
drag, startPoint x: 431, startPoint y: 158, endPoint x: 301, endPoint y: 159, distance: 130.5
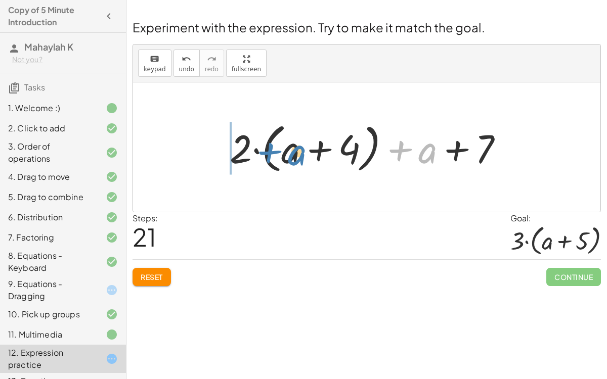
click at [301, 159] on div at bounding box center [371, 147] width 292 height 58
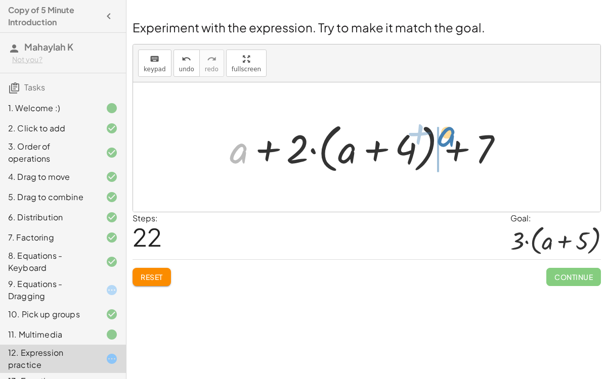
drag, startPoint x: 241, startPoint y: 152, endPoint x: 451, endPoint y: 138, distance: 209.9
click at [451, 138] on div at bounding box center [371, 147] width 292 height 58
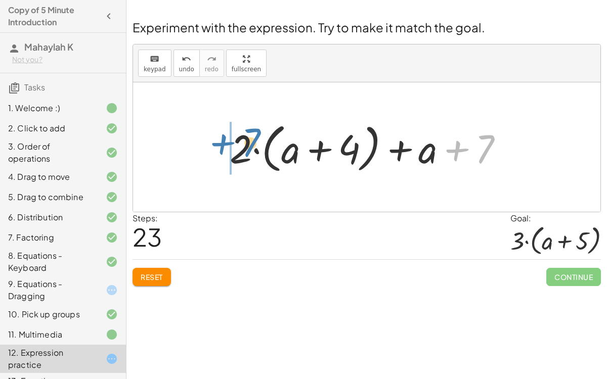
drag, startPoint x: 481, startPoint y: 154, endPoint x: 248, endPoint y: 148, distance: 233.7
click at [248, 148] on div at bounding box center [371, 147] width 292 height 58
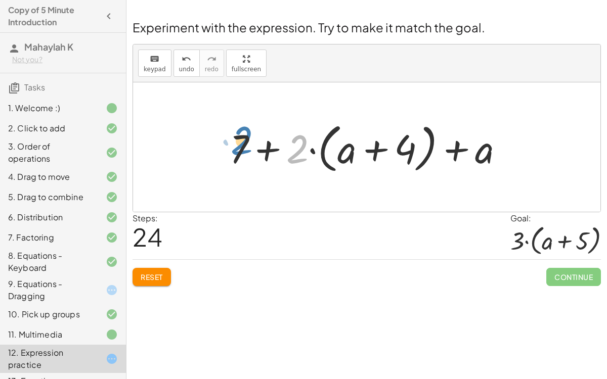
drag, startPoint x: 288, startPoint y: 157, endPoint x: 232, endPoint y: 148, distance: 56.3
click at [232, 148] on div at bounding box center [371, 147] width 292 height 58
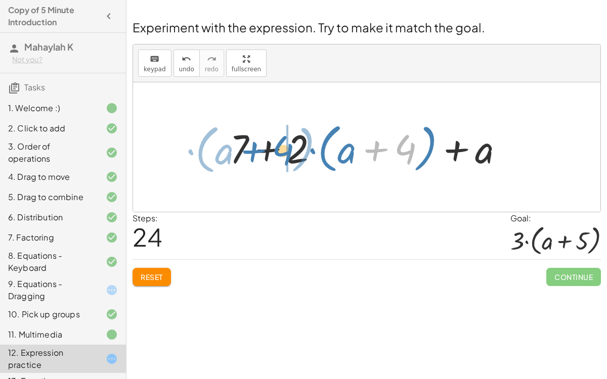
drag, startPoint x: 409, startPoint y: 153, endPoint x: 288, endPoint y: 153, distance: 120.9
click at [288, 153] on div at bounding box center [371, 147] width 292 height 58
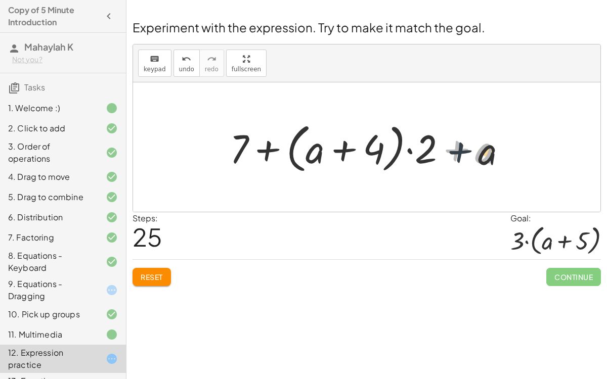
drag, startPoint x: 461, startPoint y: 153, endPoint x: 473, endPoint y: 158, distance: 13.4
click at [473, 158] on div at bounding box center [371, 147] width 292 height 58
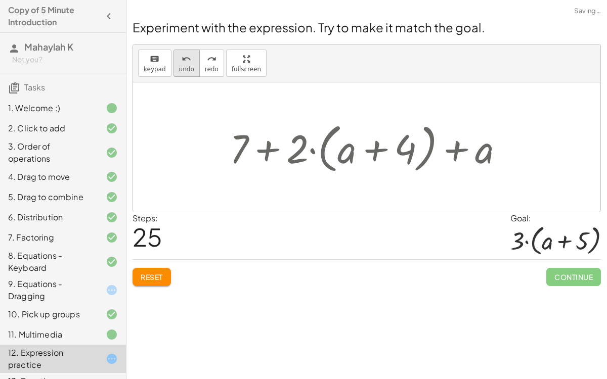
click at [179, 68] on span "undo" at bounding box center [186, 69] width 15 height 7
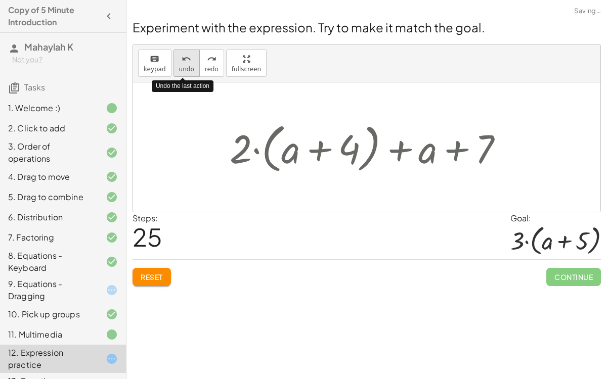
click at [179, 68] on span "undo" at bounding box center [186, 69] width 15 height 7
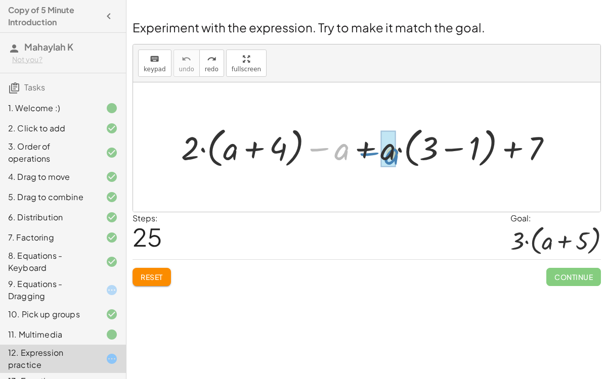
drag, startPoint x: 344, startPoint y: 154, endPoint x: 394, endPoint y: 158, distance: 49.8
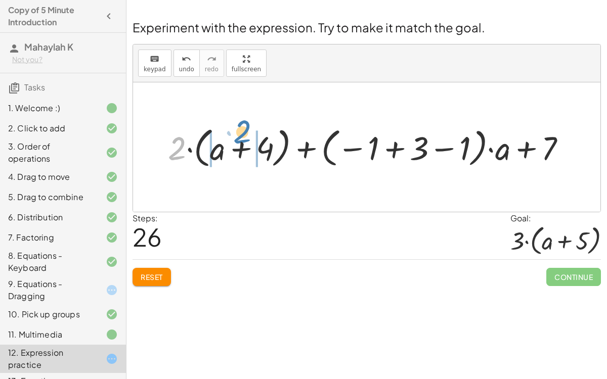
drag, startPoint x: 181, startPoint y: 142, endPoint x: 245, endPoint y: 125, distance: 66.5
click at [245, 125] on div at bounding box center [371, 147] width 416 height 48
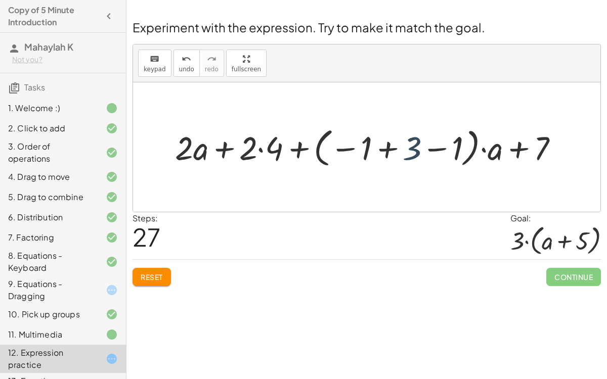
click at [406, 157] on div at bounding box center [371, 147] width 402 height 47
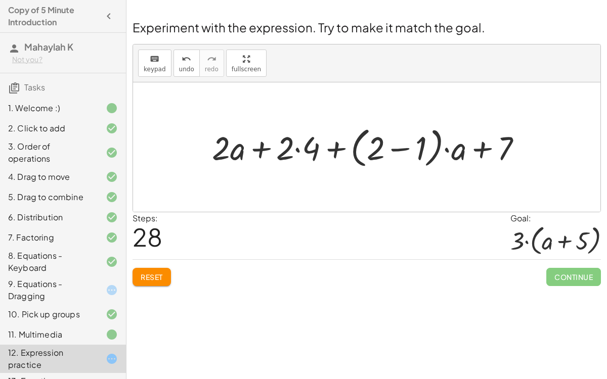
click at [299, 150] on div at bounding box center [371, 147] width 328 height 48
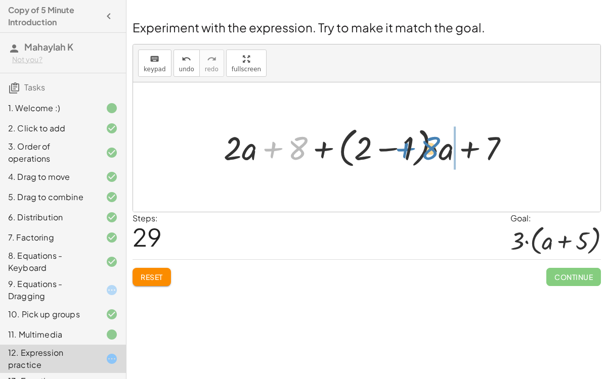
drag, startPoint x: 299, startPoint y: 150, endPoint x: 432, endPoint y: 150, distance: 132.5
click at [432, 150] on div at bounding box center [370, 147] width 304 height 48
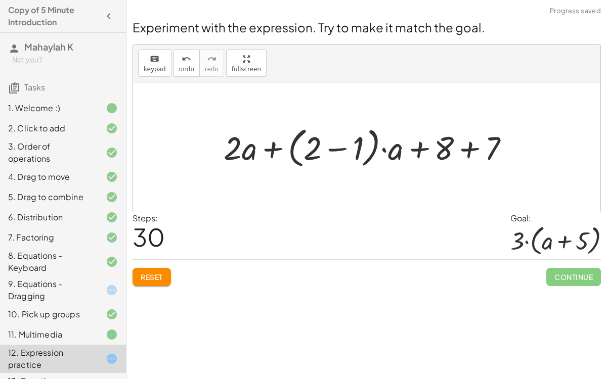
click at [340, 148] on div at bounding box center [370, 147] width 304 height 48
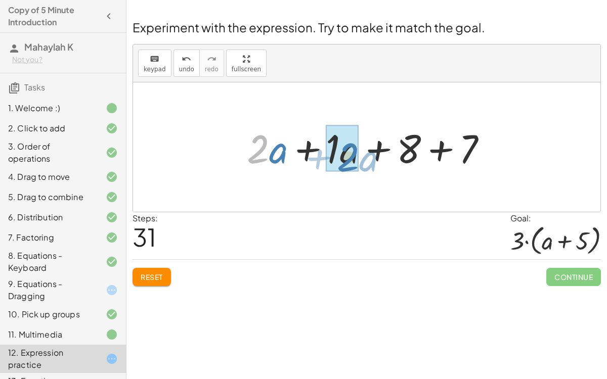
drag, startPoint x: 263, startPoint y: 152, endPoint x: 351, endPoint y: 158, distance: 88.2
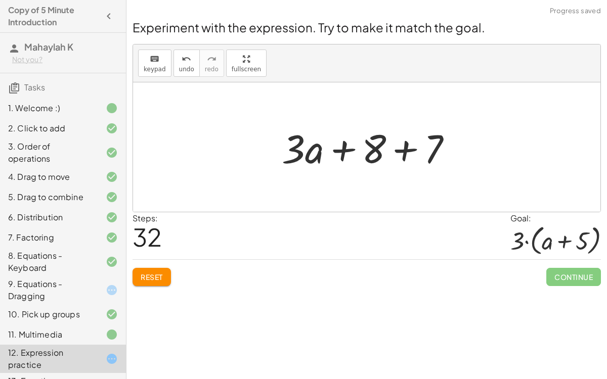
click at [400, 146] on div at bounding box center [371, 147] width 189 height 52
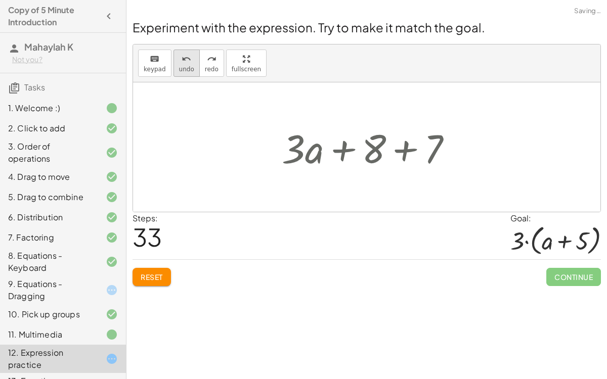
click at [184, 64] on button "undo undo" at bounding box center [186, 63] width 26 height 27
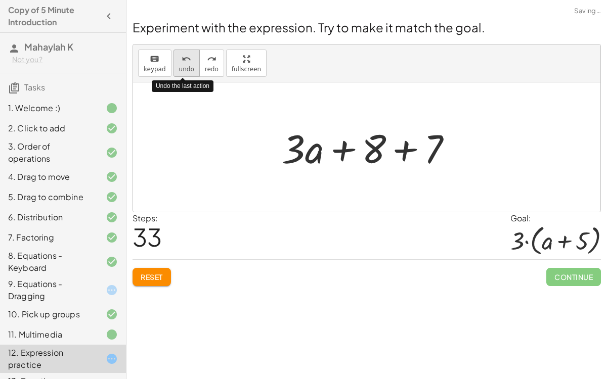
click at [184, 64] on button "undo undo" at bounding box center [186, 63] width 26 height 27
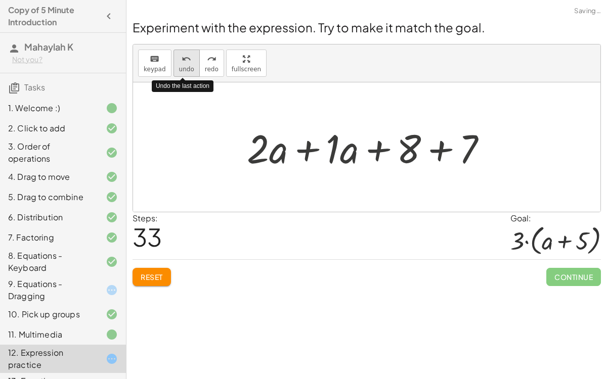
click at [184, 64] on button "undo undo" at bounding box center [186, 63] width 26 height 27
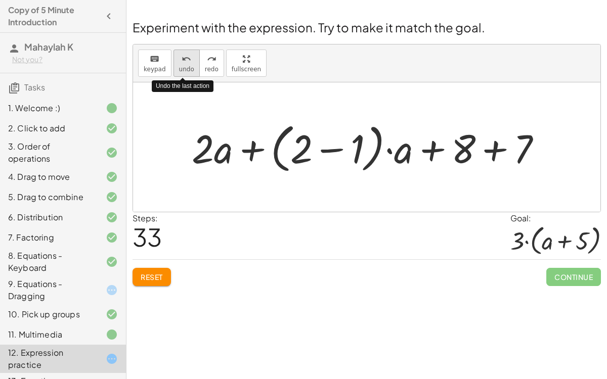
click at [184, 64] on button "undo undo" at bounding box center [186, 63] width 26 height 27
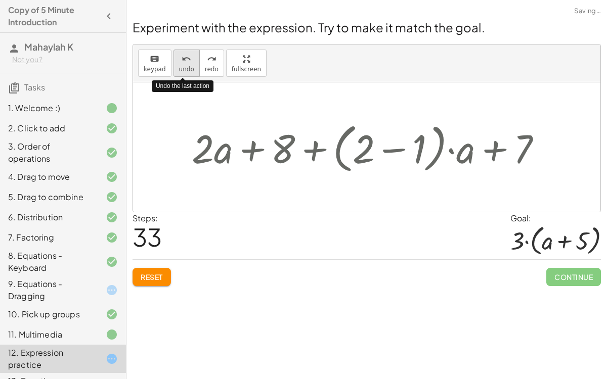
click at [184, 64] on button "undo undo" at bounding box center [186, 63] width 26 height 27
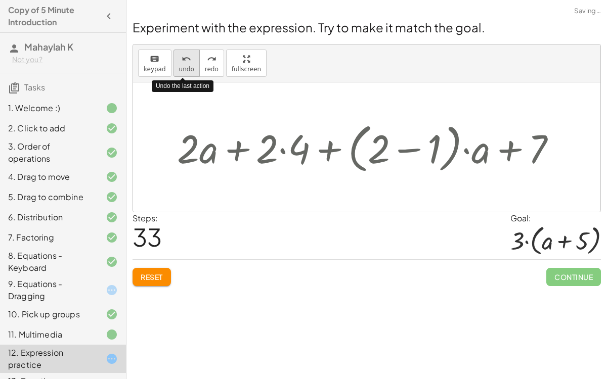
click at [184, 64] on button "undo undo" at bounding box center [186, 63] width 26 height 27
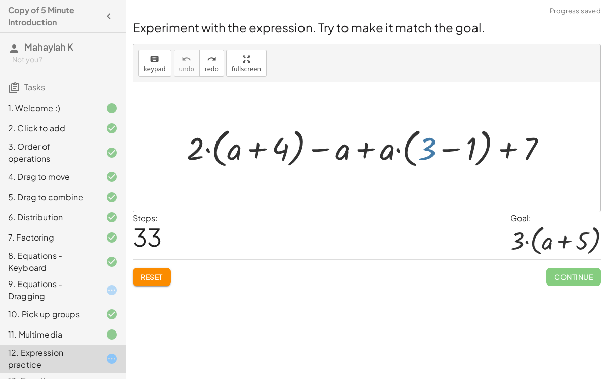
click at [429, 147] on div at bounding box center [371, 147] width 378 height 47
drag, startPoint x: 382, startPoint y: 146, endPoint x: 416, endPoint y: 142, distance: 34.1
click at [416, 142] on div at bounding box center [371, 147] width 378 height 47
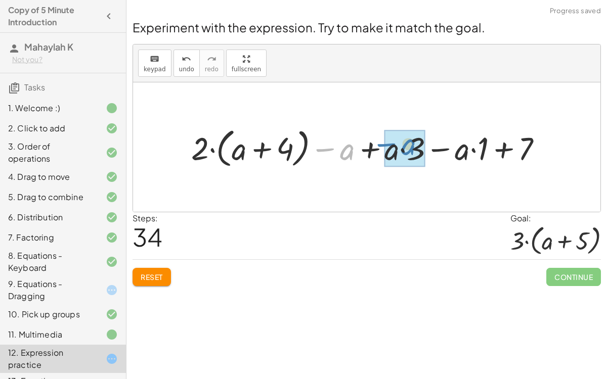
drag, startPoint x: 340, startPoint y: 146, endPoint x: 401, endPoint y: 141, distance: 60.9
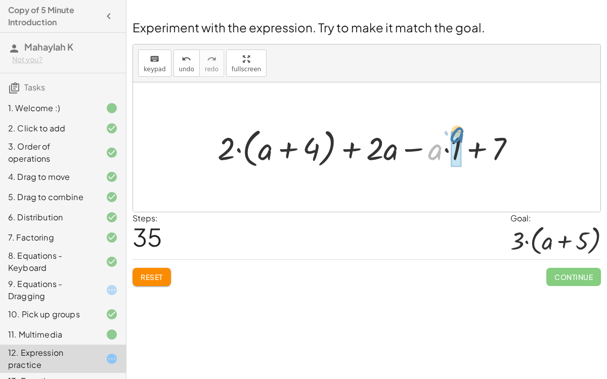
drag, startPoint x: 441, startPoint y: 151, endPoint x: 463, endPoint y: 137, distance: 26.8
click at [463, 137] on div at bounding box center [370, 147] width 316 height 47
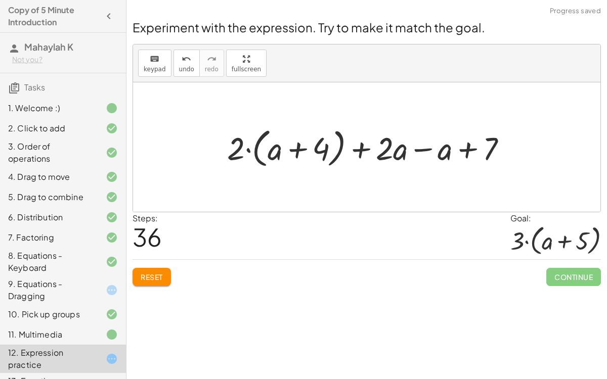
click at [413, 151] on div at bounding box center [371, 147] width 298 height 47
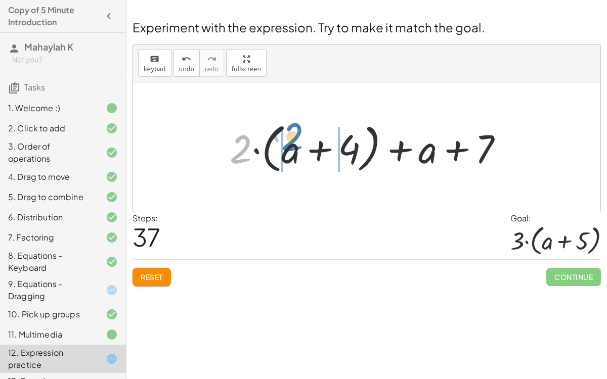
drag, startPoint x: 234, startPoint y: 160, endPoint x: 285, endPoint y: 148, distance: 53.0
click at [285, 148] on div at bounding box center [371, 147] width 292 height 58
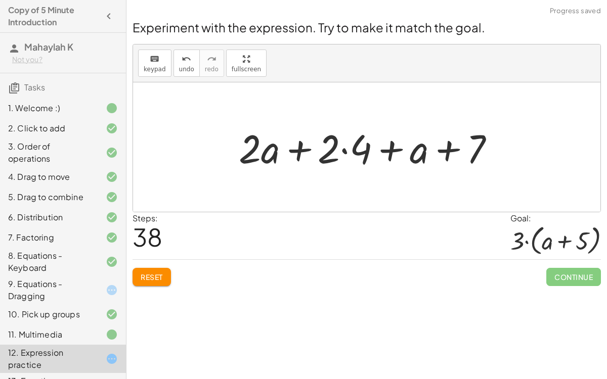
click at [340, 154] on div at bounding box center [371, 147] width 274 height 52
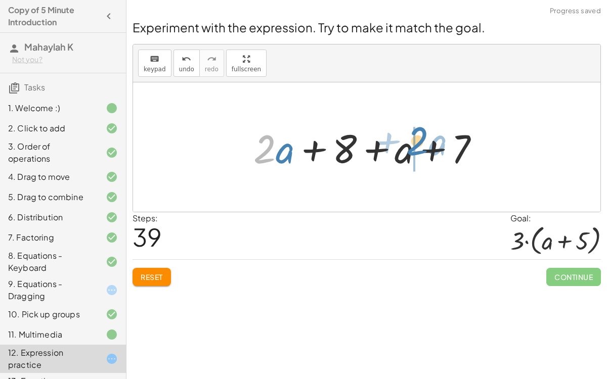
drag, startPoint x: 275, startPoint y: 152, endPoint x: 427, endPoint y: 144, distance: 152.4
click at [427, 144] on div at bounding box center [370, 147] width 244 height 52
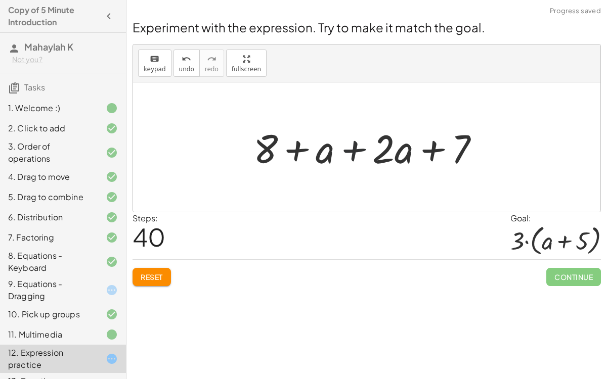
click at [347, 147] on div at bounding box center [370, 147] width 244 height 52
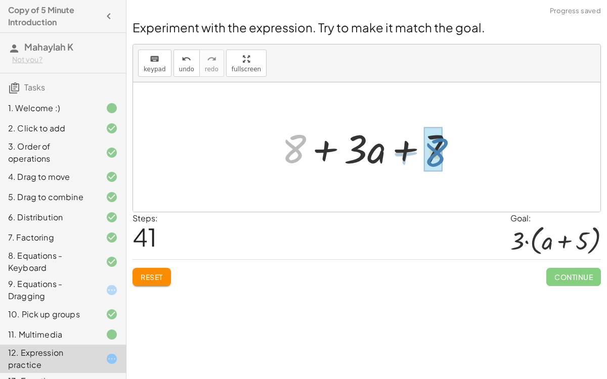
drag, startPoint x: 288, startPoint y: 144, endPoint x: 430, endPoint y: 150, distance: 141.7
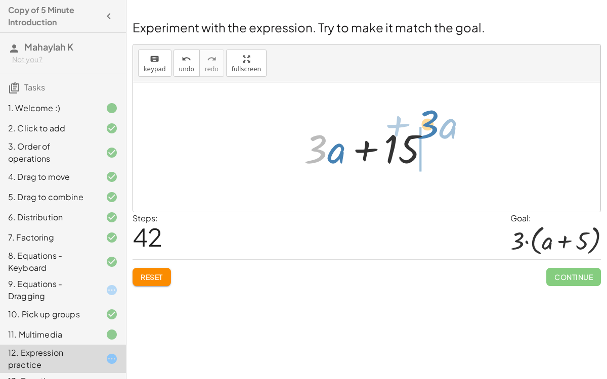
drag, startPoint x: 321, startPoint y: 150, endPoint x: 432, endPoint y: 125, distance: 114.0
click at [432, 125] on div at bounding box center [371, 147] width 144 height 52
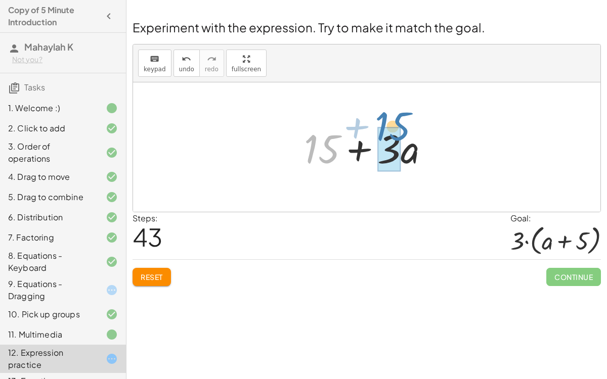
drag, startPoint x: 324, startPoint y: 151, endPoint x: 395, endPoint y: 128, distance: 75.3
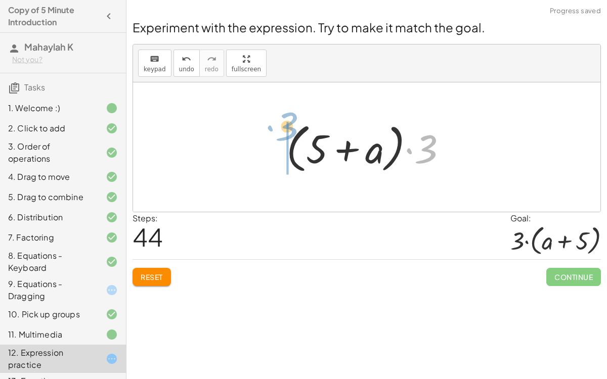
drag, startPoint x: 426, startPoint y: 144, endPoint x: 286, endPoint y: 121, distance: 141.4
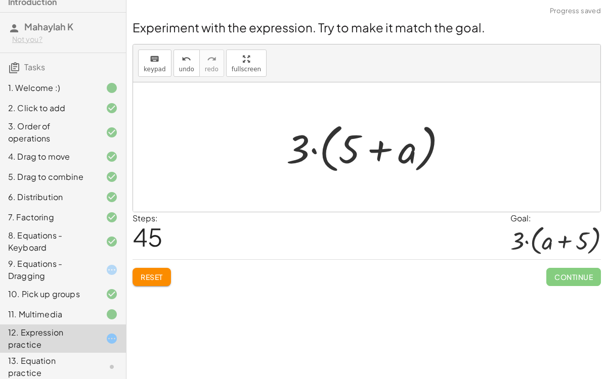
scroll to position [38, 0]
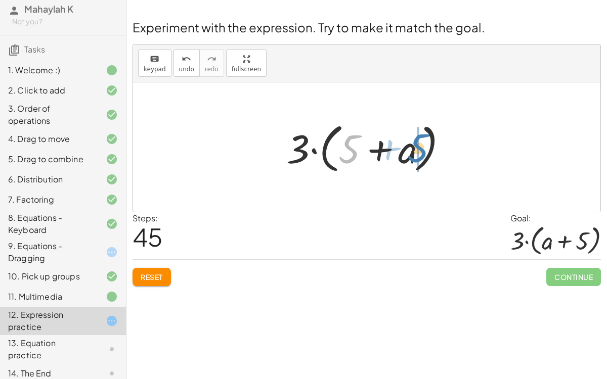
drag, startPoint x: 347, startPoint y: 156, endPoint x: 416, endPoint y: 156, distance: 68.8
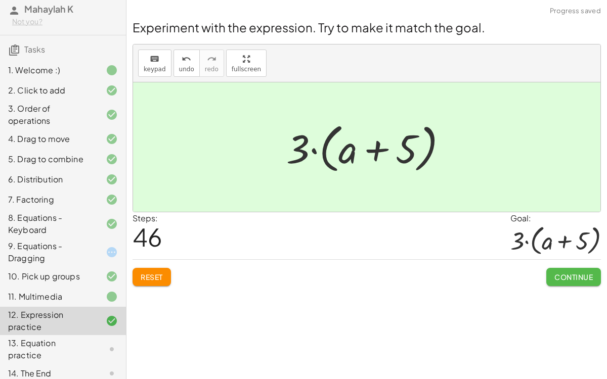
click at [563, 277] on span "Continue" at bounding box center [573, 277] width 38 height 9
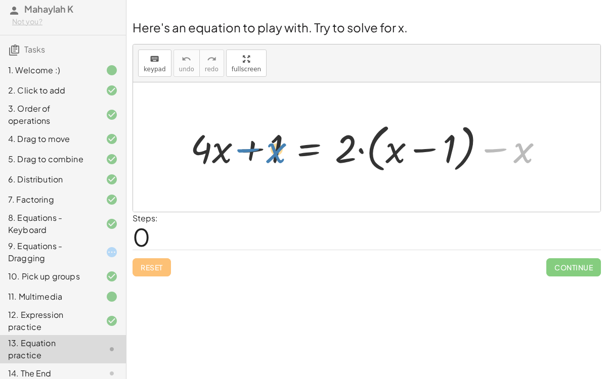
drag, startPoint x: 521, startPoint y: 149, endPoint x: 274, endPoint y: 149, distance: 246.8
click at [274, 149] on div at bounding box center [370, 147] width 371 height 57
drag, startPoint x: 274, startPoint y: 150, endPoint x: 511, endPoint y: 151, distance: 237.7
click at [511, 151] on div at bounding box center [370, 147] width 371 height 57
drag, startPoint x: 203, startPoint y: 148, endPoint x: 521, endPoint y: 144, distance: 318.7
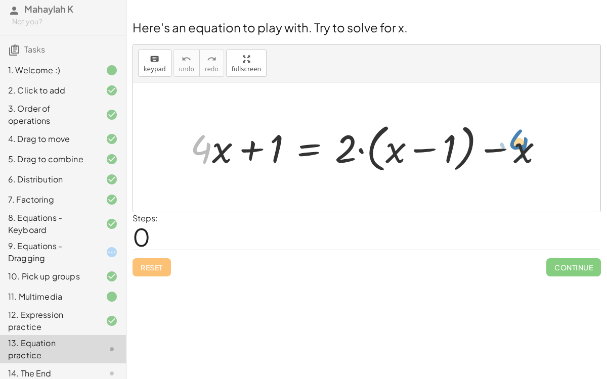
click at [521, 144] on div at bounding box center [370, 147] width 371 height 57
click at [423, 147] on div at bounding box center [370, 147] width 371 height 57
drag, startPoint x: 518, startPoint y: 156, endPoint x: 383, endPoint y: 161, distance: 135.1
click at [383, 161] on div at bounding box center [370, 147] width 371 height 57
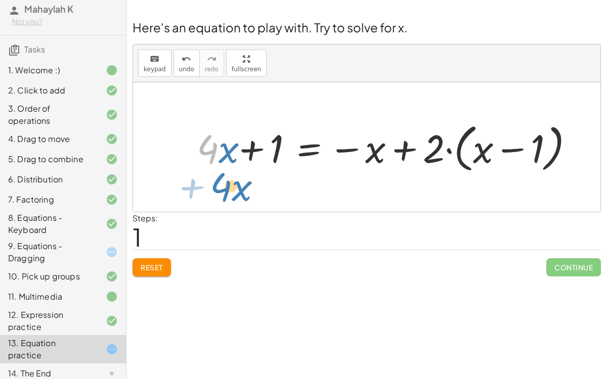
drag, startPoint x: 204, startPoint y: 151, endPoint x: 215, endPoint y: 191, distance: 41.1
click at [215, 191] on div "+ · 4 · x + 1 = + · 2 · ( + x − 1 ) − x · 4 + · x + · 4 · x + 1 = + · 2 · ( + x…" at bounding box center [366, 146] width 467 height 129
click at [215, 191] on div at bounding box center [366, 146] width 467 height 129
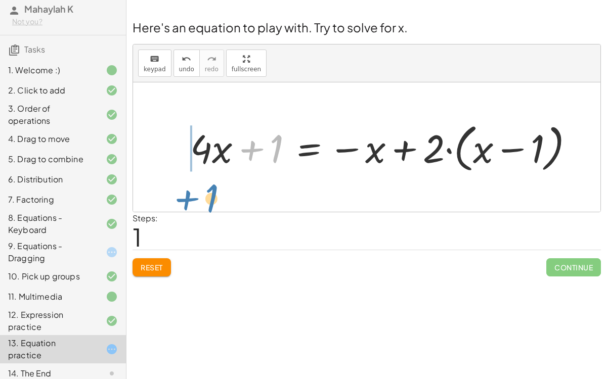
drag, startPoint x: 274, startPoint y: 152, endPoint x: 209, endPoint y: 201, distance: 81.5
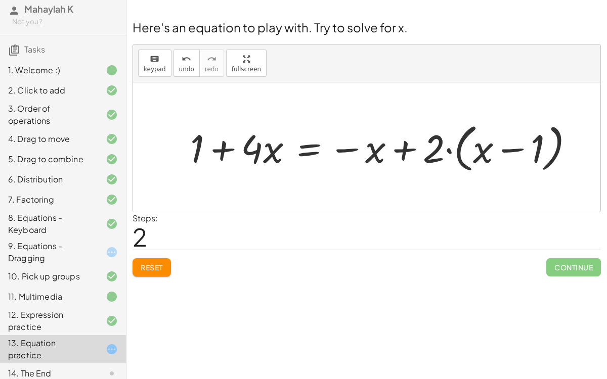
click at [512, 156] on div at bounding box center [386, 147] width 402 height 57
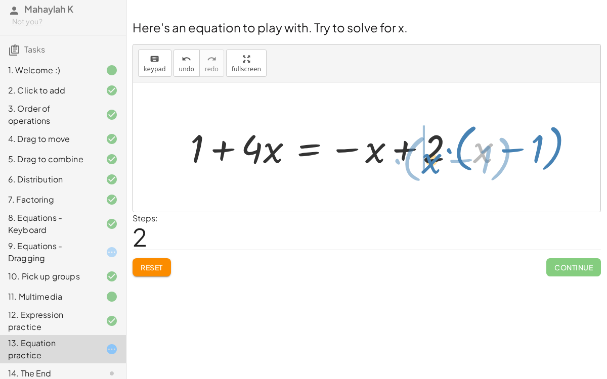
drag, startPoint x: 478, startPoint y: 156, endPoint x: 425, endPoint y: 166, distance: 53.5
click at [425, 166] on div at bounding box center [386, 147] width 402 height 57
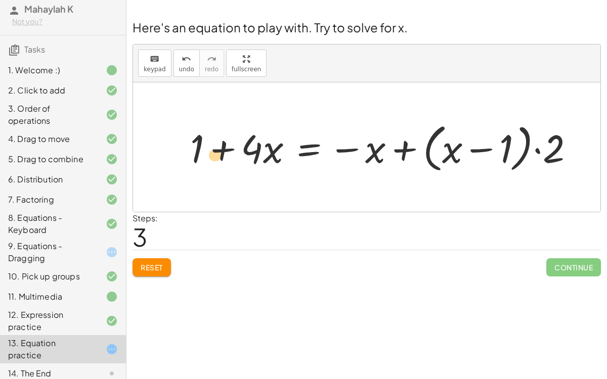
drag, startPoint x: 561, startPoint y: 146, endPoint x: 222, endPoint y: 152, distance: 338.9
click at [222, 152] on div at bounding box center [386, 147] width 402 height 57
drag, startPoint x: 552, startPoint y: 155, endPoint x: 203, endPoint y: 157, distance: 349.5
click at [203, 157] on div at bounding box center [386, 147] width 402 height 57
drag, startPoint x: 552, startPoint y: 154, endPoint x: 560, endPoint y: 154, distance: 8.1
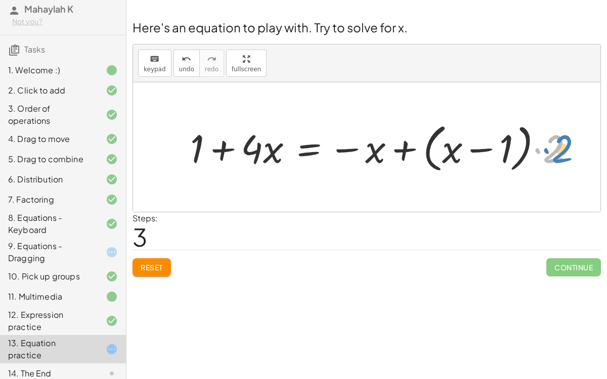
click at [560, 154] on div at bounding box center [386, 147] width 402 height 57
click at [403, 160] on div at bounding box center [386, 147] width 402 height 57
drag, startPoint x: 450, startPoint y: 155, endPoint x: 383, endPoint y: 155, distance: 66.8
click at [383, 155] on div at bounding box center [386, 147] width 402 height 57
drag, startPoint x: 507, startPoint y: 150, endPoint x: 447, endPoint y: 155, distance: 60.4
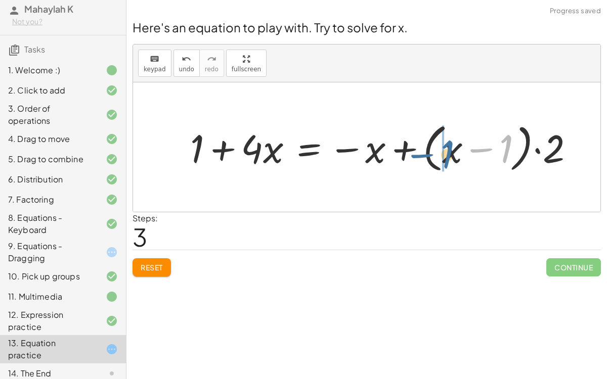
click at [447, 155] on div at bounding box center [386, 147] width 402 height 57
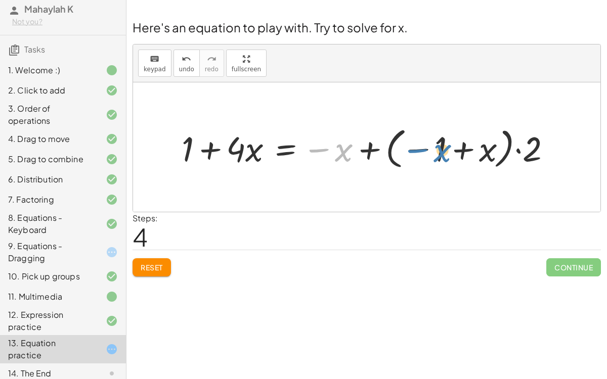
drag, startPoint x: 339, startPoint y: 150, endPoint x: 436, endPoint y: 151, distance: 96.6
click at [436, 151] on div at bounding box center [371, 147] width 388 height 49
drag, startPoint x: 240, startPoint y: 153, endPoint x: 248, endPoint y: 151, distance: 8.5
click at [248, 151] on div at bounding box center [371, 147] width 388 height 49
drag, startPoint x: 184, startPoint y: 151, endPoint x: 540, endPoint y: 153, distance: 356.6
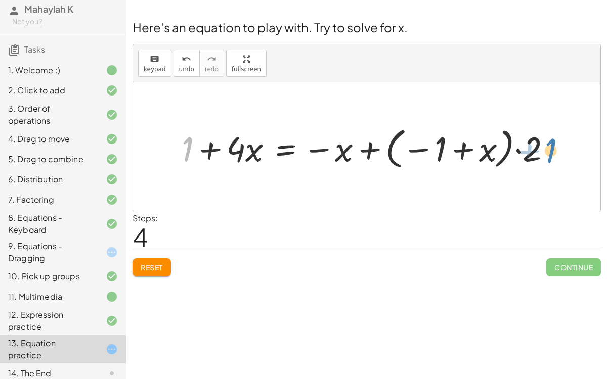
click at [540, 153] on div at bounding box center [371, 147] width 388 height 49
drag, startPoint x: 536, startPoint y: 153, endPoint x: 474, endPoint y: 153, distance: 62.2
click at [474, 153] on div at bounding box center [371, 147] width 388 height 49
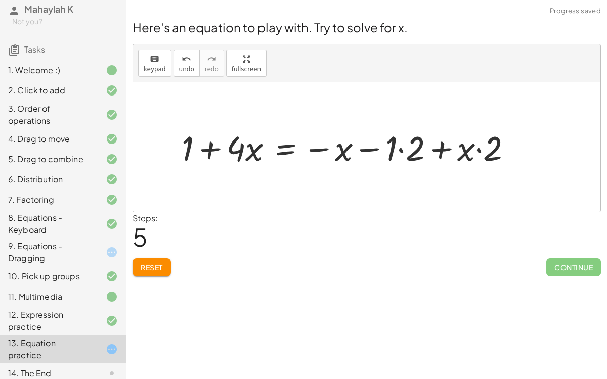
click at [400, 138] on div at bounding box center [351, 147] width 348 height 46
click at [454, 146] on div at bounding box center [341, 147] width 328 height 46
click at [455, 147] on div at bounding box center [341, 147] width 328 height 46
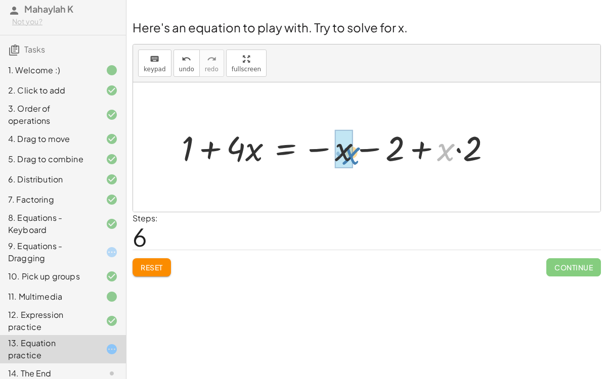
drag, startPoint x: 441, startPoint y: 154, endPoint x: 345, endPoint y: 158, distance: 95.7
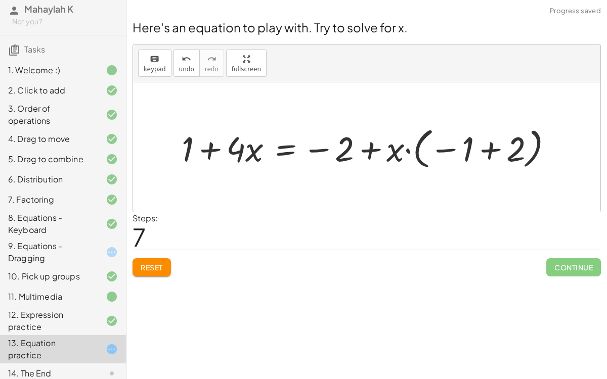
click at [495, 152] on div at bounding box center [371, 147] width 389 height 49
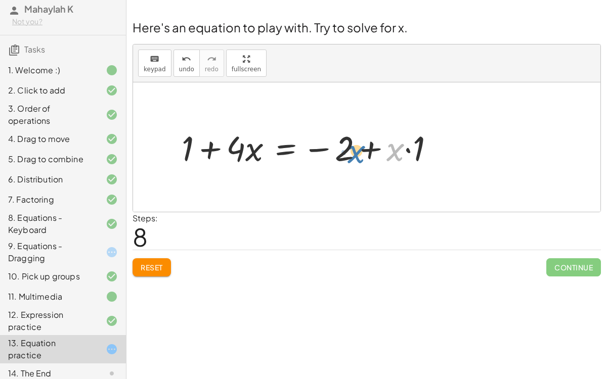
drag, startPoint x: 401, startPoint y: 154, endPoint x: 362, endPoint y: 155, distance: 39.0
click at [362, 155] on div at bounding box center [312, 147] width 271 height 46
drag, startPoint x: 395, startPoint y: 151, endPoint x: 429, endPoint y: 150, distance: 33.9
click at [429, 150] on div at bounding box center [312, 147] width 271 height 46
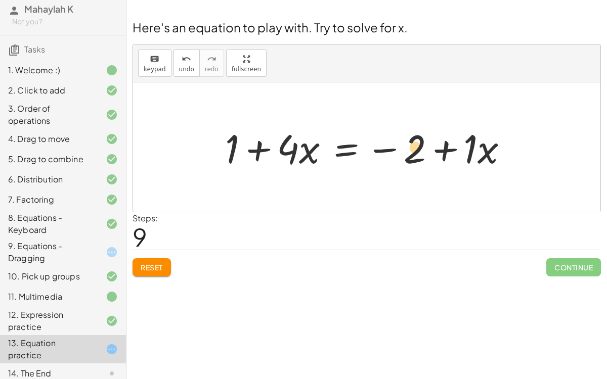
drag, startPoint x: 235, startPoint y: 149, endPoint x: 418, endPoint y: 148, distance: 183.6
click at [418, 148] on div at bounding box center [370, 147] width 301 height 52
drag, startPoint x: 418, startPoint y: 148, endPoint x: 409, endPoint y: 151, distance: 9.6
click at [409, 151] on div at bounding box center [370, 147] width 301 height 52
drag, startPoint x: 287, startPoint y: 156, endPoint x: 470, endPoint y: 159, distance: 183.1
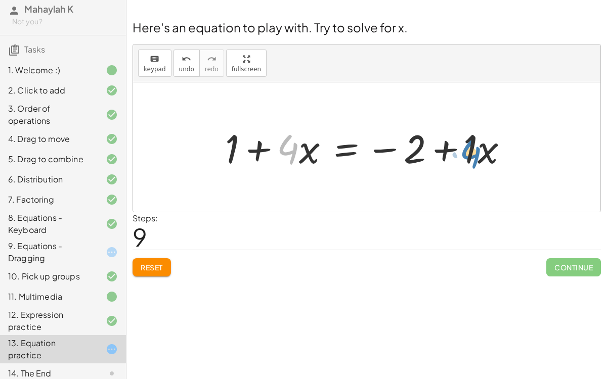
click at [470, 159] on div at bounding box center [370, 147] width 301 height 52
click at [449, 153] on div at bounding box center [370, 147] width 301 height 52
click at [338, 148] on div at bounding box center [370, 147] width 301 height 52
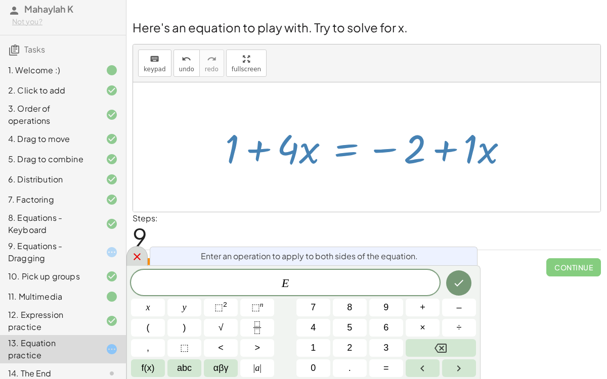
click at [142, 247] on div at bounding box center [136, 256] width 21 height 20
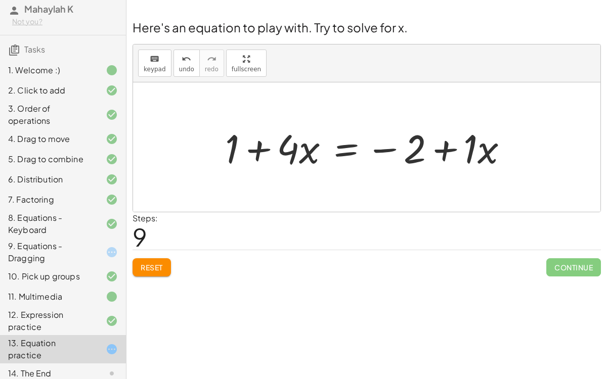
click at [350, 153] on div at bounding box center [370, 147] width 301 height 52
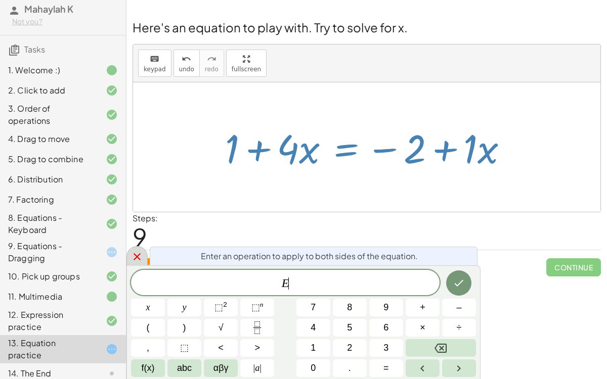
click at [138, 253] on icon at bounding box center [137, 257] width 12 height 12
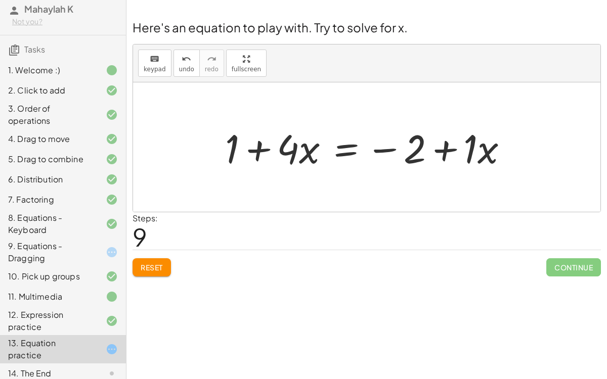
click at [410, 152] on div at bounding box center [370, 147] width 301 height 52
drag, startPoint x: 410, startPoint y: 152, endPoint x: 415, endPoint y: 154, distance: 5.7
click at [415, 154] on div at bounding box center [370, 147] width 301 height 52
drag, startPoint x: 230, startPoint y: 154, endPoint x: 319, endPoint y: 152, distance: 88.5
click at [319, 152] on div at bounding box center [370, 147] width 301 height 52
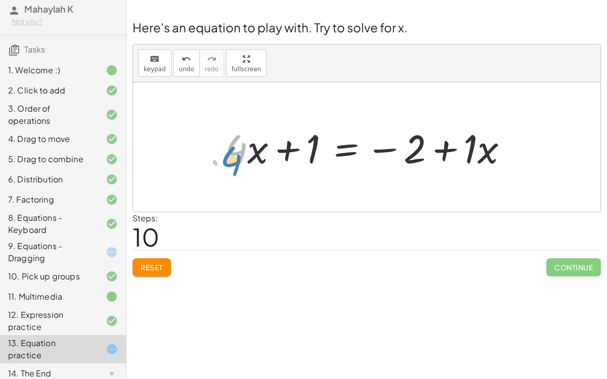
drag, startPoint x: 228, startPoint y: 158, endPoint x: 225, endPoint y: 168, distance: 10.1
click at [225, 168] on div at bounding box center [370, 147] width 301 height 52
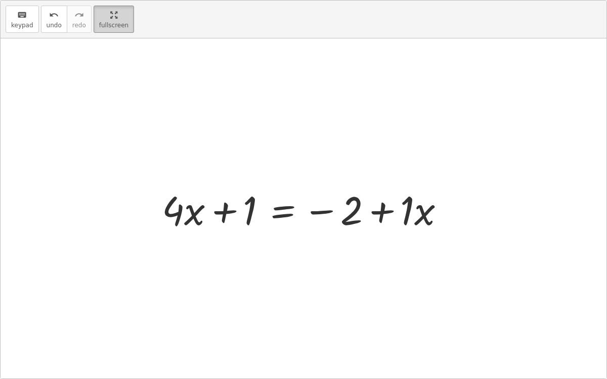
click at [247, 60] on div "keyboard keypad undo undo redo redo fullscreen + · 4 · x + 1 = + · 2 · ( + x − …" at bounding box center [304, 190] width 606 height 378
click at [377, 216] on div at bounding box center [307, 209] width 301 height 52
click at [223, 217] on div at bounding box center [307, 209] width 301 height 52
click at [288, 214] on div at bounding box center [307, 209] width 301 height 52
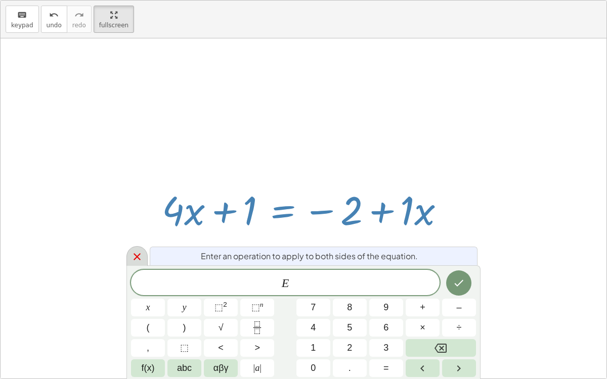
click at [134, 253] on icon at bounding box center [137, 257] width 12 height 12
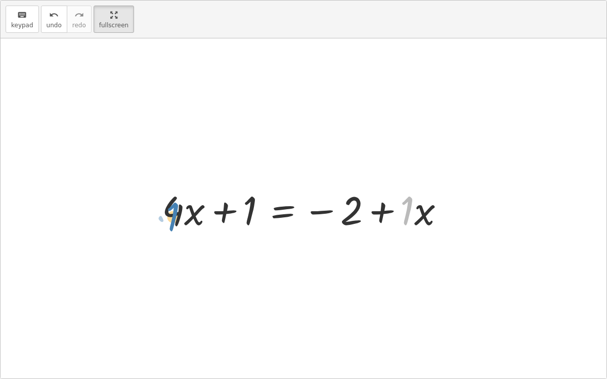
drag, startPoint x: 409, startPoint y: 217, endPoint x: 175, endPoint y: 223, distance: 233.7
click at [175, 223] on div at bounding box center [307, 209] width 301 height 52
click at [418, 211] on div at bounding box center [307, 209] width 301 height 52
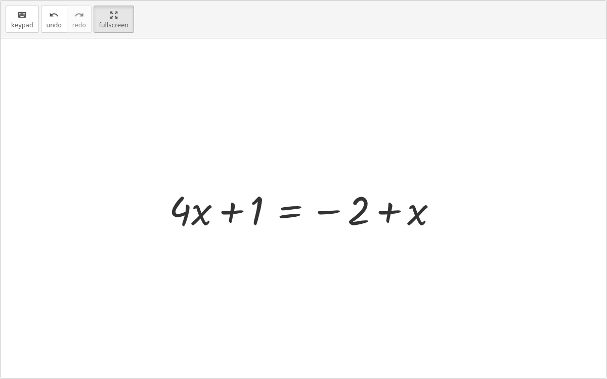
click at [194, 218] on div at bounding box center [307, 209] width 287 height 52
click at [189, 208] on div at bounding box center [307, 209] width 287 height 52
click at [192, 215] on div at bounding box center [307, 209] width 287 height 52
drag, startPoint x: 409, startPoint y: 218, endPoint x: 192, endPoint y: 221, distance: 217.0
click at [192, 221] on div at bounding box center [307, 209] width 287 height 52
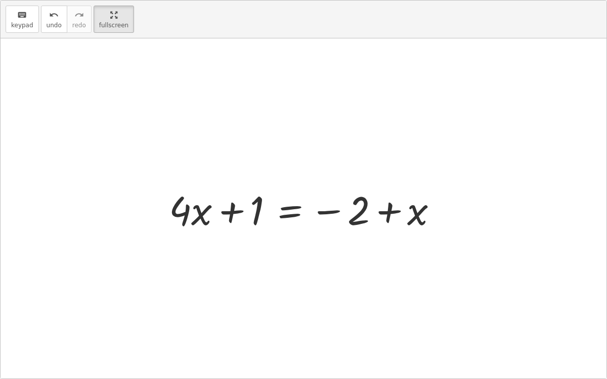
click at [332, 213] on div at bounding box center [307, 209] width 287 height 52
click at [348, 213] on div at bounding box center [307, 209] width 287 height 52
click at [241, 211] on div at bounding box center [307, 209] width 287 height 52
click at [405, 213] on div at bounding box center [307, 209] width 287 height 52
click at [422, 212] on div at bounding box center [307, 209] width 287 height 52
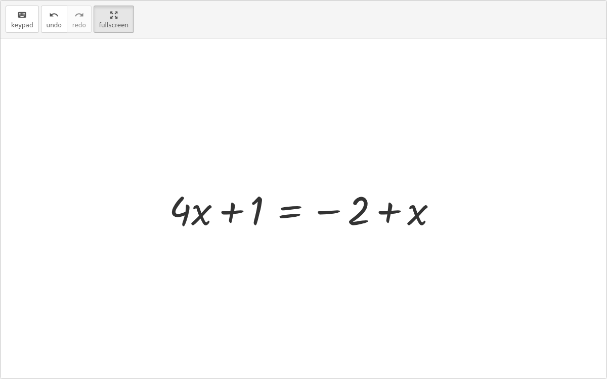
click at [189, 217] on div at bounding box center [307, 209] width 287 height 52
click at [186, 213] on div at bounding box center [307, 209] width 287 height 52
click at [201, 213] on div at bounding box center [307, 209] width 287 height 52
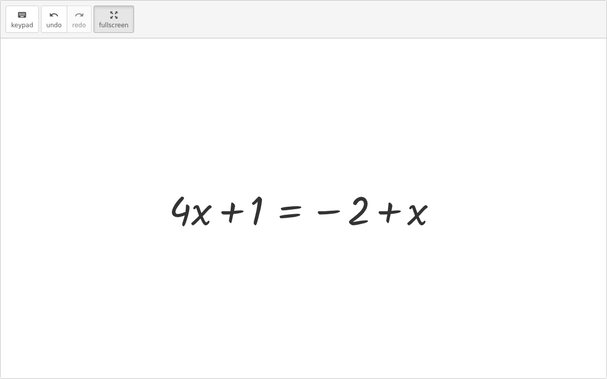
click at [201, 213] on div at bounding box center [307, 209] width 287 height 52
drag, startPoint x: 189, startPoint y: 211, endPoint x: 426, endPoint y: 214, distance: 236.7
click at [426, 214] on div at bounding box center [307, 209] width 287 height 52
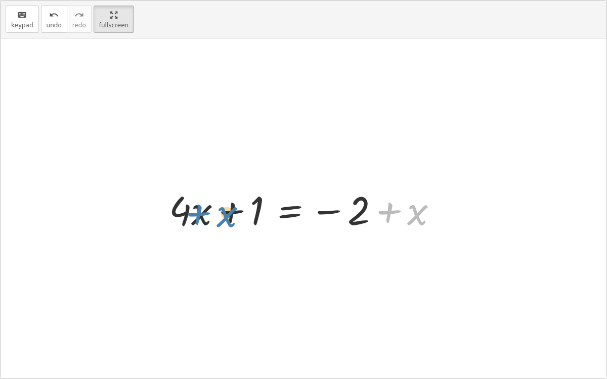
drag, startPoint x: 418, startPoint y: 215, endPoint x: 219, endPoint y: 216, distance: 198.3
click at [219, 216] on div at bounding box center [307, 209] width 287 height 52
